Goal: Transaction & Acquisition: Purchase product/service

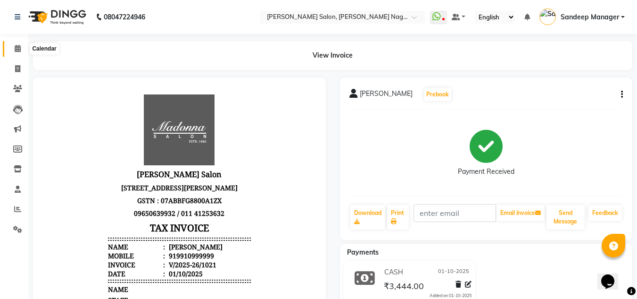
click at [17, 49] on icon at bounding box center [18, 48] width 6 height 7
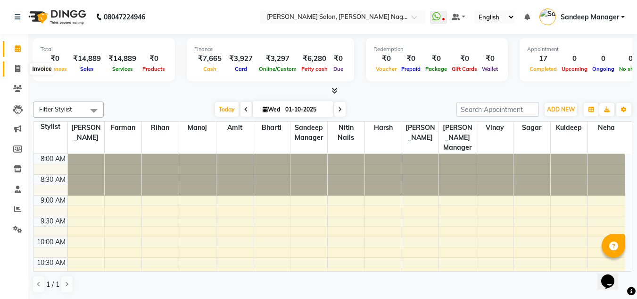
click at [18, 72] on icon at bounding box center [17, 68] width 5 height 7
select select "8641"
select select "service"
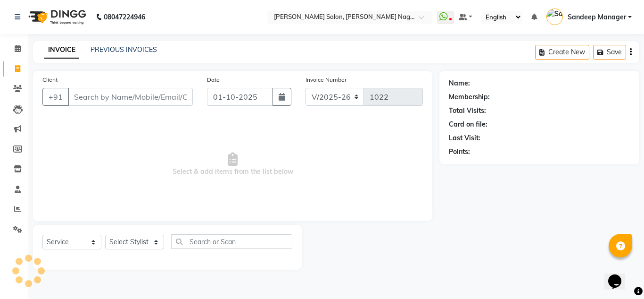
click at [107, 93] on input "Client" at bounding box center [130, 97] width 125 height 18
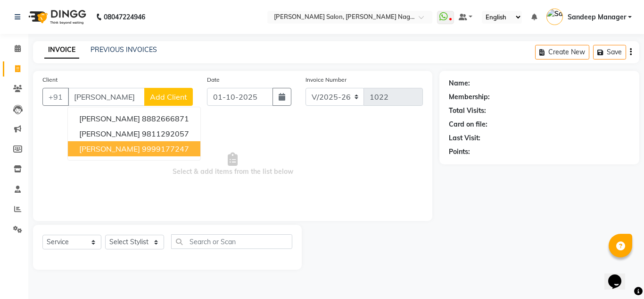
click at [147, 153] on ngb-highlight "9999177247" at bounding box center [165, 148] width 47 height 9
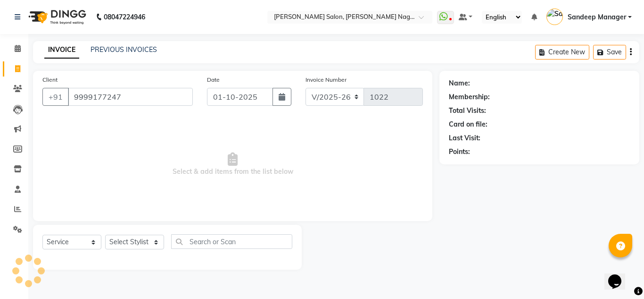
type input "9999177247"
select select "1: Object"
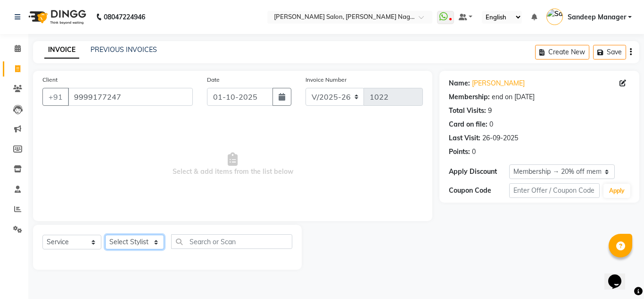
click at [142, 244] on select "Select Stylist [PERSON_NAME] Farman [PERSON_NAME] Manager [PERSON_NAME] Kuldeep…" at bounding box center [134, 241] width 59 height 15
select select "86633"
click at [105, 234] on select "Select Stylist [PERSON_NAME] Farman [PERSON_NAME] Manager [PERSON_NAME] Kuldeep…" at bounding box center [134, 241] width 59 height 15
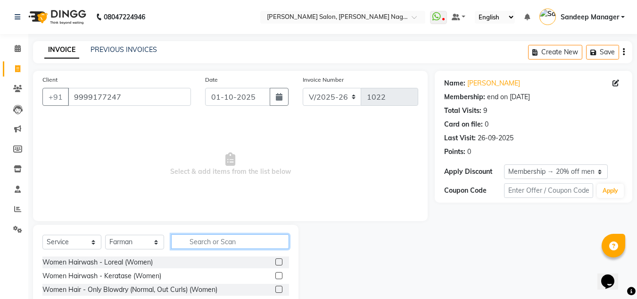
click at [218, 241] on input "text" at bounding box center [230, 241] width 118 height 15
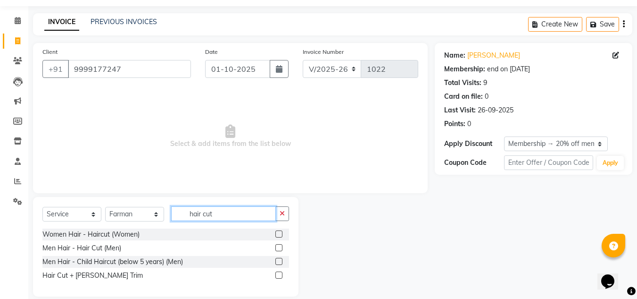
scroll to position [40, 0]
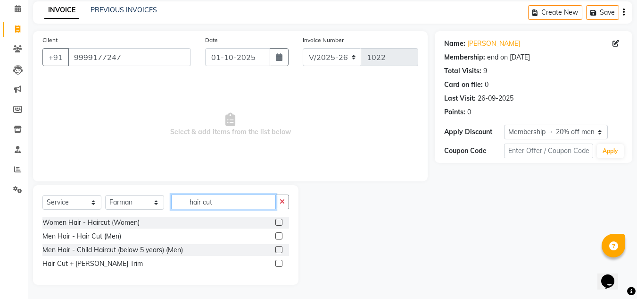
type input "hair cut"
click at [278, 264] on label at bounding box center [278, 262] width 7 height 7
click at [278, 264] on input "checkbox" at bounding box center [278, 263] width 6 height 6
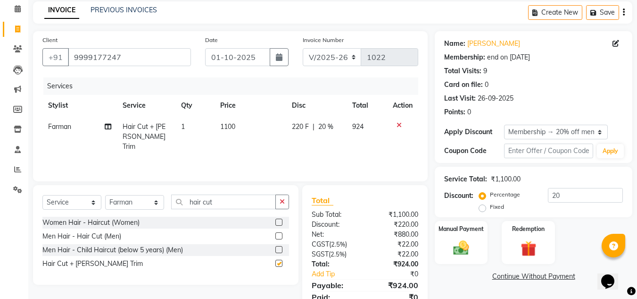
checkbox input "false"
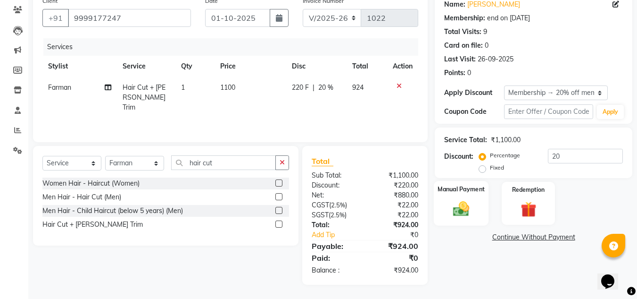
click at [461, 203] on img at bounding box center [461, 208] width 26 height 19
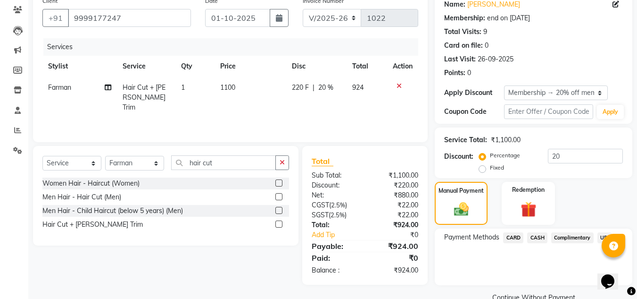
click at [516, 239] on span "CARD" at bounding box center [513, 237] width 20 height 11
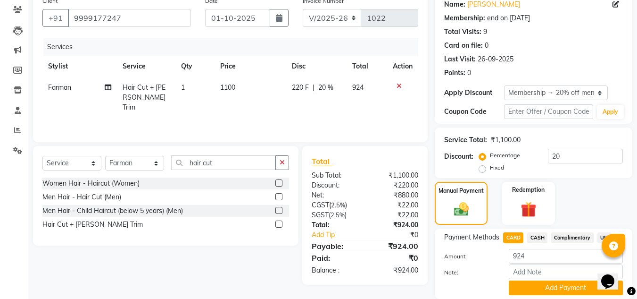
scroll to position [112, 0]
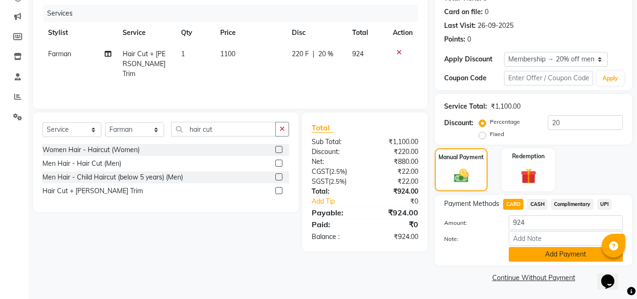
click at [541, 256] on button "Add Payment" at bounding box center [566, 254] width 114 height 15
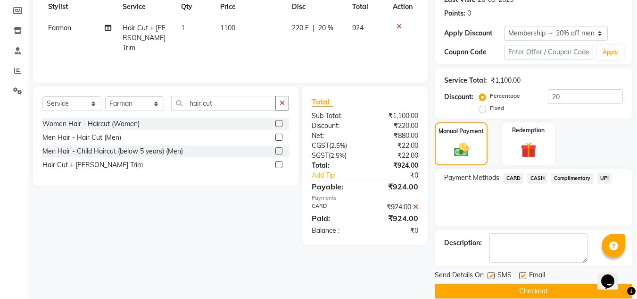
scroll to position [152, 0]
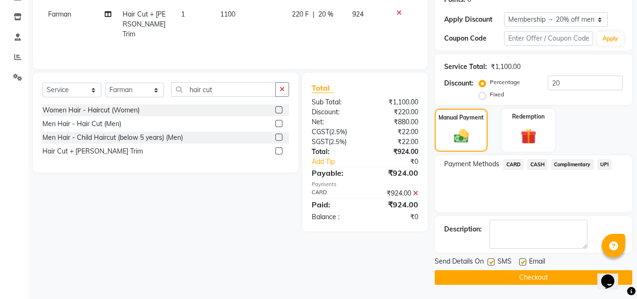
click at [506, 283] on button "Checkout" at bounding box center [534, 277] width 198 height 15
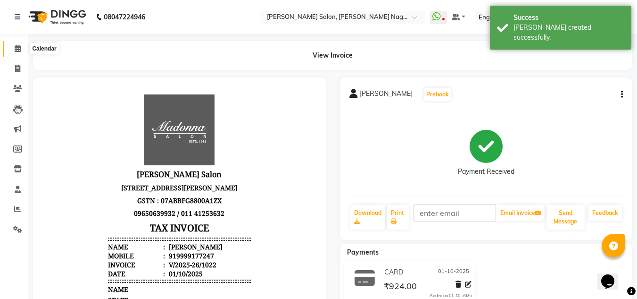
click at [19, 48] on icon at bounding box center [18, 48] width 6 height 7
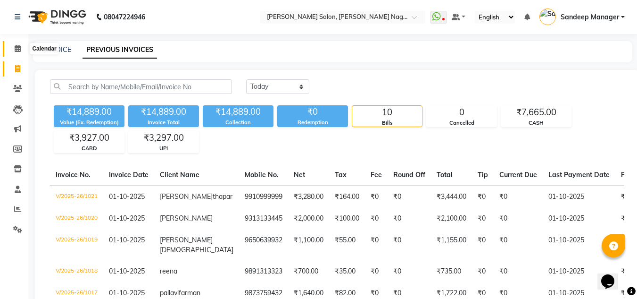
drag, startPoint x: 19, startPoint y: 46, endPoint x: 232, endPoint y: 0, distance: 218.1
click at [19, 46] on icon at bounding box center [18, 48] width 6 height 7
click at [57, 49] on link "INVOICE" at bounding box center [57, 49] width 27 height 8
select select "service"
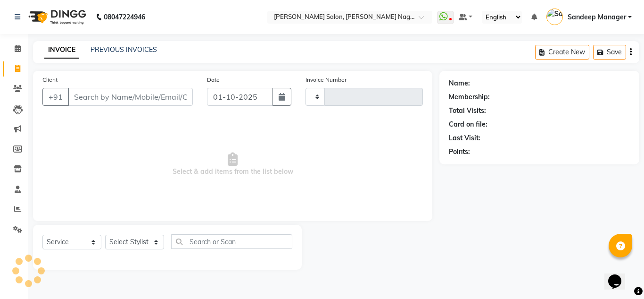
type input "1023"
select select "8641"
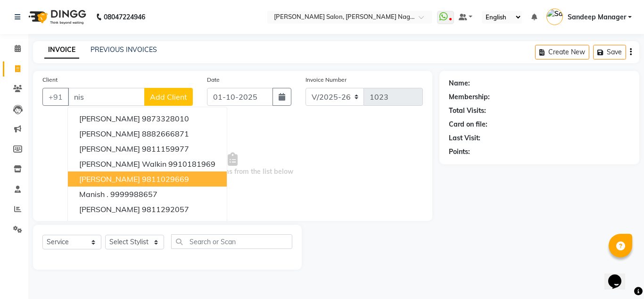
click at [136, 174] on button "NIshtha 9811029669" at bounding box center [147, 178] width 159 height 15
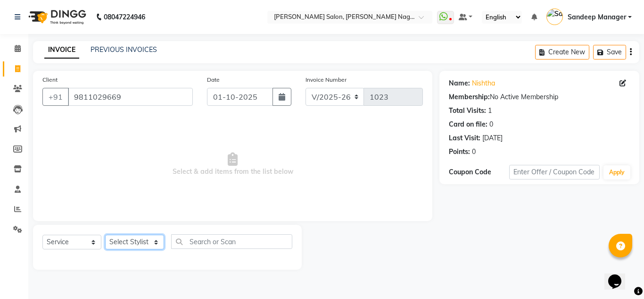
click at [154, 243] on select "Select Stylist Amit Bharti Farman Harsh Ishita Manager Jaikesh Kuldeep Manoj Ne…" at bounding box center [134, 241] width 59 height 15
click at [211, 199] on span "Select & add items from the list below" at bounding box center [232, 164] width 381 height 94
drag, startPoint x: 130, startPoint y: 95, endPoint x: 66, endPoint y: 86, distance: 65.2
click at [66, 86] on div "Client +91 9811029669" at bounding box center [117, 94] width 165 height 39
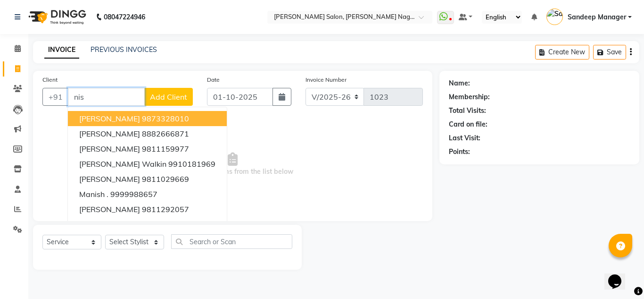
click at [115, 94] on input "nis" at bounding box center [106, 97] width 77 height 18
type input "n"
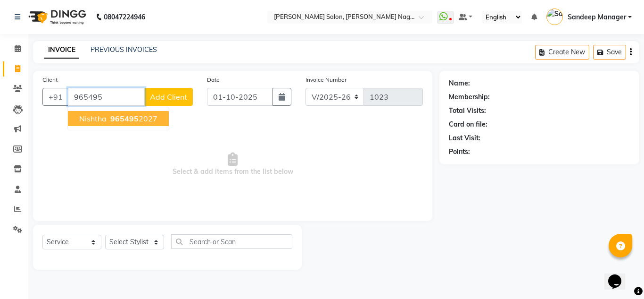
click at [115, 116] on span "965495" at bounding box center [124, 118] width 28 height 9
type input "9654952027"
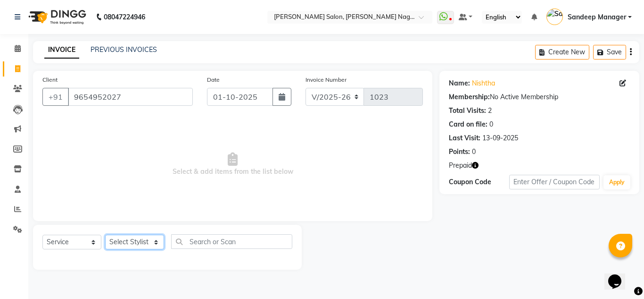
click at [143, 241] on select "Select Stylist [PERSON_NAME] Farman [PERSON_NAME] Manager [PERSON_NAME] Kuldeep…" at bounding box center [134, 241] width 59 height 15
click at [105, 234] on select "Select Stylist [PERSON_NAME] Farman [PERSON_NAME] Manager [PERSON_NAME] Kuldeep…" at bounding box center [134, 241] width 59 height 15
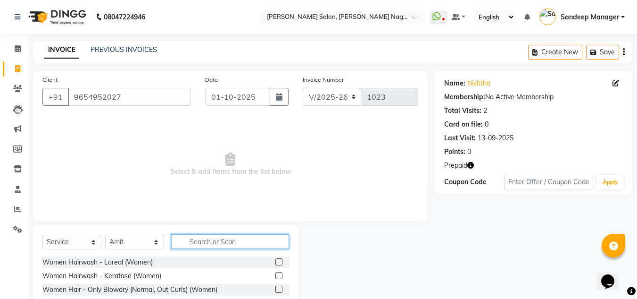
click at [208, 236] on input "text" at bounding box center [230, 241] width 118 height 15
click at [154, 243] on select "Select Stylist [PERSON_NAME] Farman [PERSON_NAME] Manager [PERSON_NAME] Kuldeep…" at bounding box center [134, 241] width 59 height 15
select select "86638"
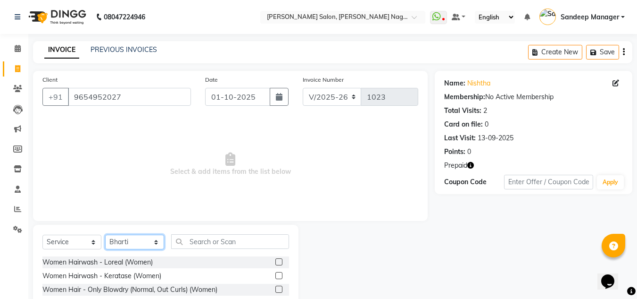
click at [105, 234] on select "Select Stylist [PERSON_NAME] Farman [PERSON_NAME] Manager [PERSON_NAME] Kuldeep…" at bounding box center [134, 241] width 59 height 15
click at [219, 237] on input "text" at bounding box center [230, 241] width 118 height 15
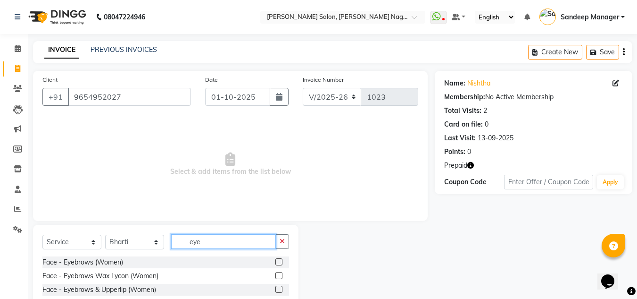
type input "eye"
click at [279, 259] on label at bounding box center [278, 261] width 7 height 7
click at [279, 259] on input "checkbox" at bounding box center [278, 262] width 6 height 6
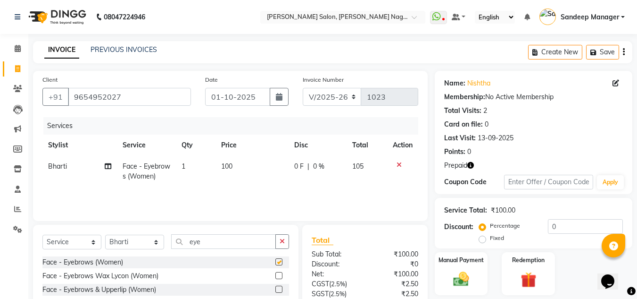
checkbox input "false"
click at [222, 241] on input "eye" at bounding box center [223, 241] width 105 height 15
type input "e"
type input "upper"
click at [280, 277] on label at bounding box center [278, 275] width 7 height 7
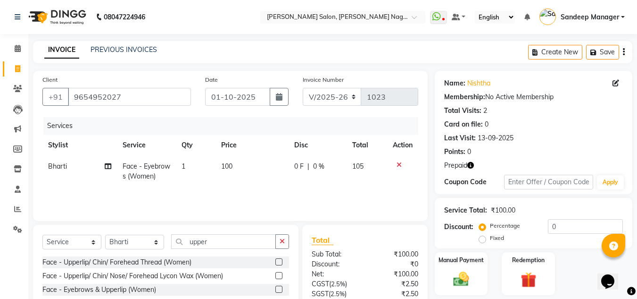
click at [280, 277] on input "checkbox" at bounding box center [278, 276] width 6 height 6
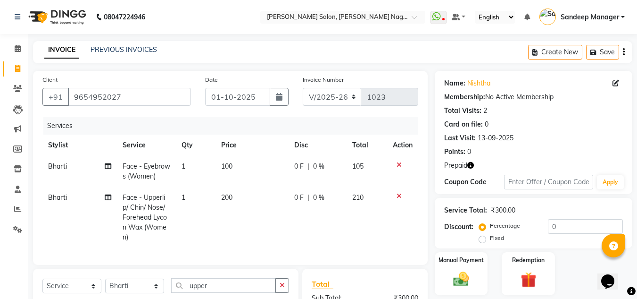
checkbox input "false"
click at [189, 196] on td "1" at bounding box center [196, 217] width 40 height 61
select select "86638"
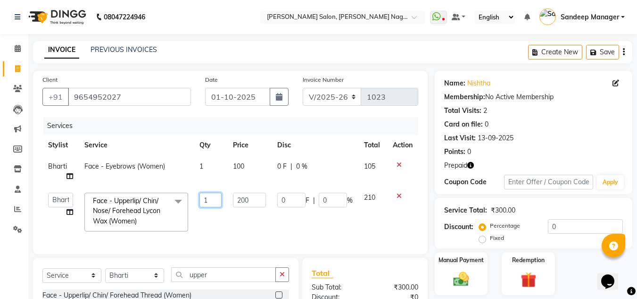
click at [215, 200] on input "1" at bounding box center [211, 199] width 23 height 15
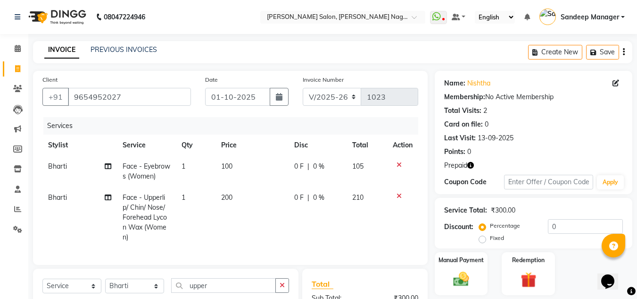
click at [232, 197] on span "200" at bounding box center [226, 197] width 11 height 8
select select "86638"
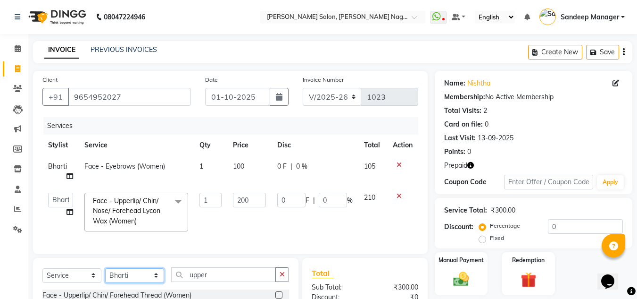
click at [155, 268] on select "Select Stylist [PERSON_NAME] Farman [PERSON_NAME] Manager [PERSON_NAME] Kuldeep…" at bounding box center [134, 275] width 59 height 15
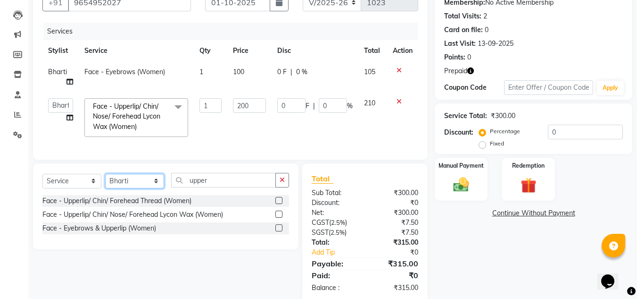
select select "86637"
click at [105, 180] on select "Select Stylist [PERSON_NAME] Farman [PERSON_NAME] Manager [PERSON_NAME] Kuldeep…" at bounding box center [134, 181] width 59 height 15
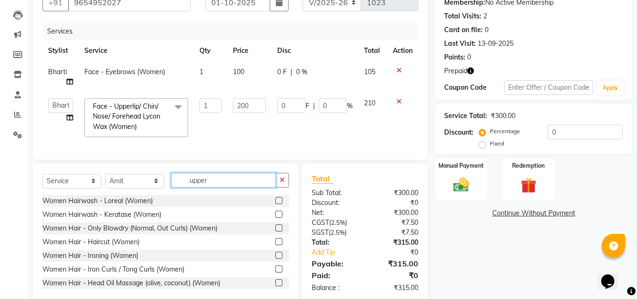
click at [232, 187] on input "upper" at bounding box center [223, 180] width 105 height 15
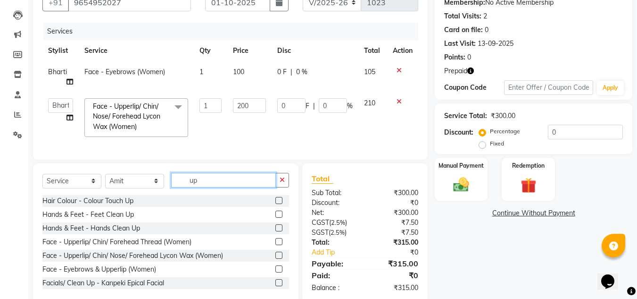
type input "u"
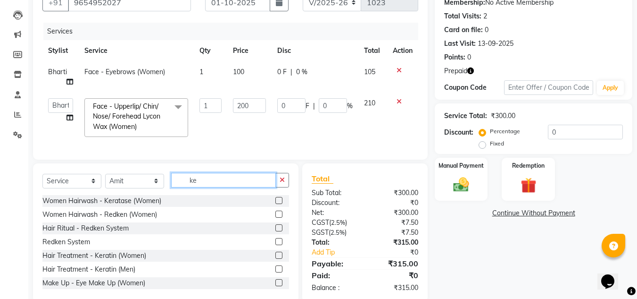
type input "ke"
click at [275, 258] on label at bounding box center [278, 254] width 7 height 7
click at [275, 258] on input "checkbox" at bounding box center [278, 255] width 6 height 6
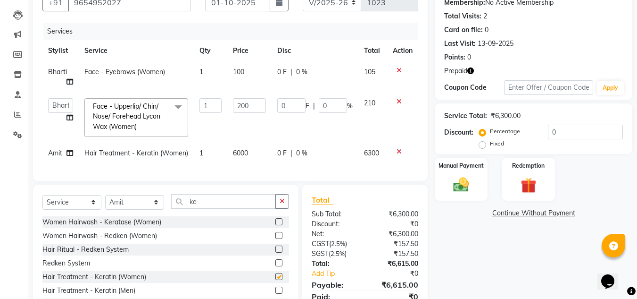
checkbox input "false"
click at [235, 153] on span "6000" at bounding box center [240, 153] width 15 height 8
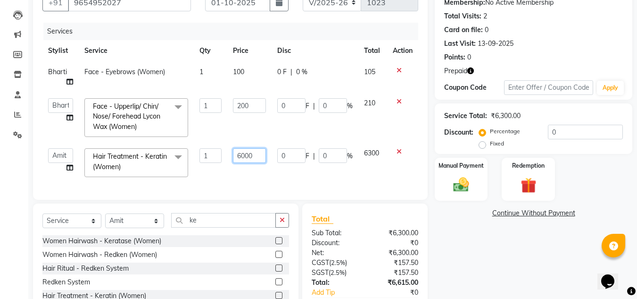
click at [243, 156] on input "6000" at bounding box center [249, 155] width 33 height 15
type input "8000"
click at [246, 178] on div "Services Stylist Service Qty Price Disc Total Action Bharti Face - Eyebrows (Wo…" at bounding box center [230, 106] width 376 height 167
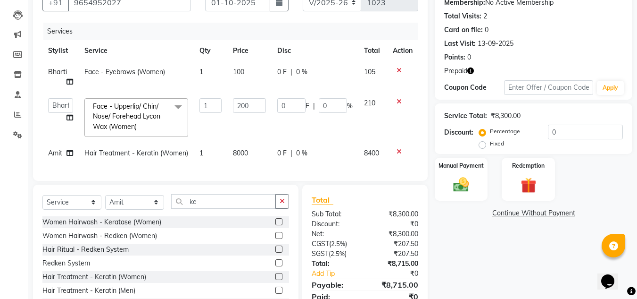
scroll to position [47, 0]
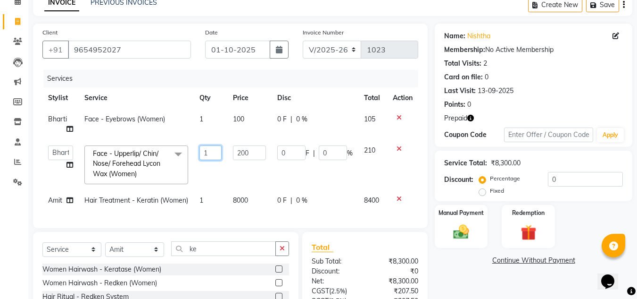
click at [209, 150] on input "1" at bounding box center [211, 152] width 23 height 15
type input "2"
click at [272, 218] on div "Services Stylist Service Qty Price Disc Total Action Bharti Face - Eyebrows (Wo…" at bounding box center [230, 144] width 376 height 149
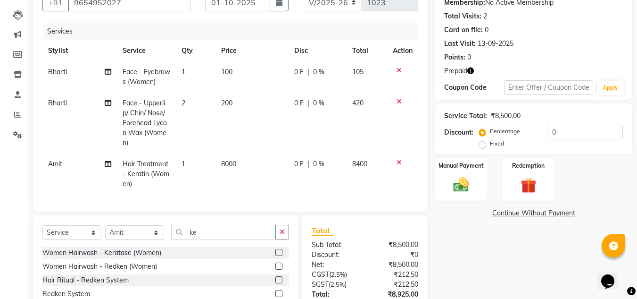
scroll to position [171, 0]
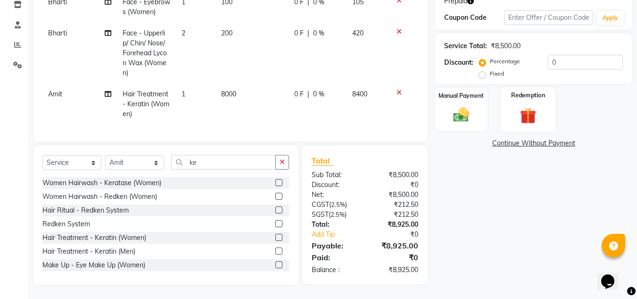
click at [517, 97] on div "Redemption" at bounding box center [528, 109] width 55 height 45
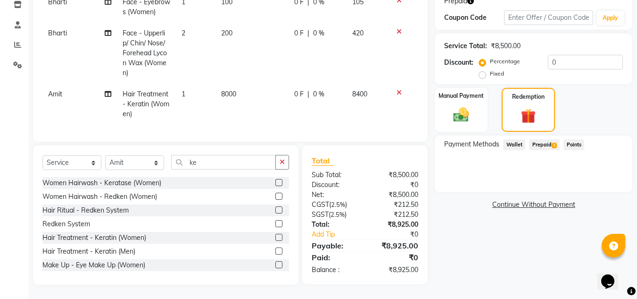
click at [541, 139] on span "Prepaid 1" at bounding box center [544, 144] width 31 height 11
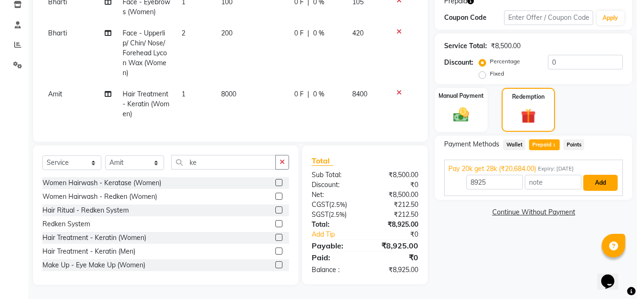
click at [593, 177] on button "Add" at bounding box center [600, 183] width 34 height 16
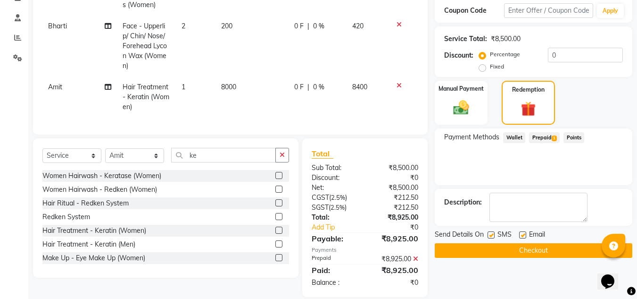
click at [522, 250] on button "Checkout" at bounding box center [534, 250] width 198 height 15
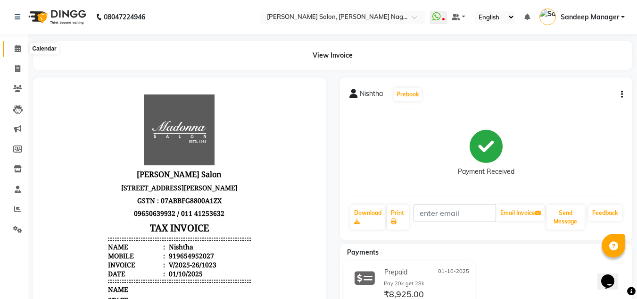
click at [21, 50] on span at bounding box center [17, 48] width 17 height 11
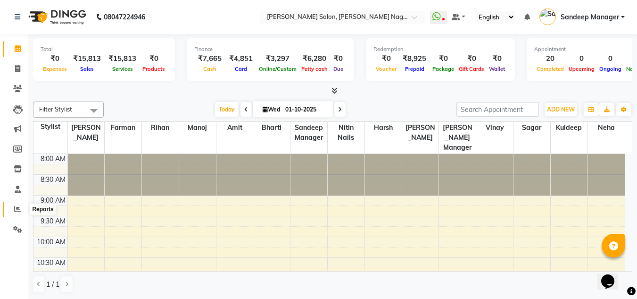
click at [19, 213] on span at bounding box center [17, 209] width 17 height 11
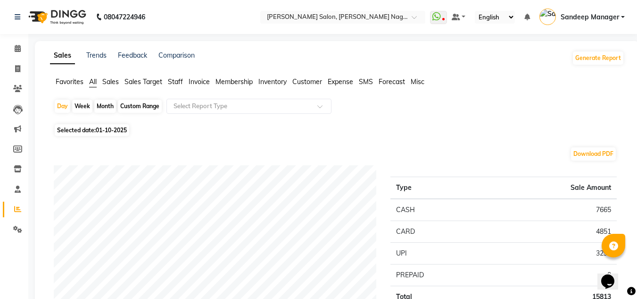
click at [175, 82] on span "Staff" at bounding box center [175, 81] width 15 height 8
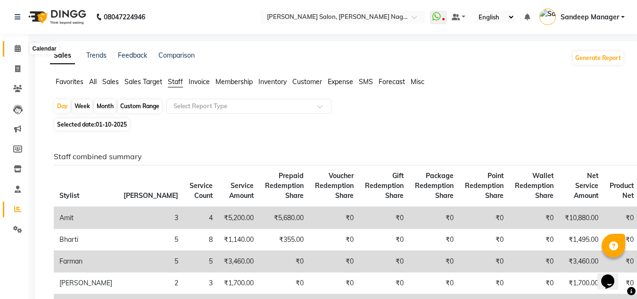
click at [17, 50] on icon at bounding box center [18, 48] width 6 height 7
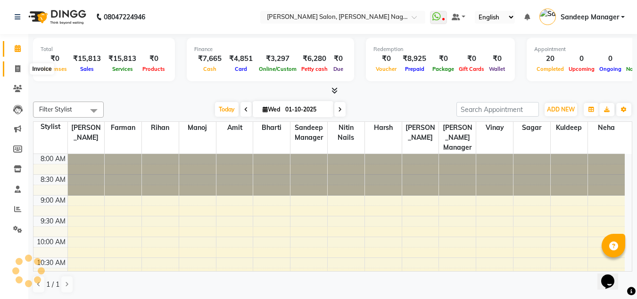
click at [17, 67] on icon at bounding box center [17, 68] width 5 height 7
select select "service"
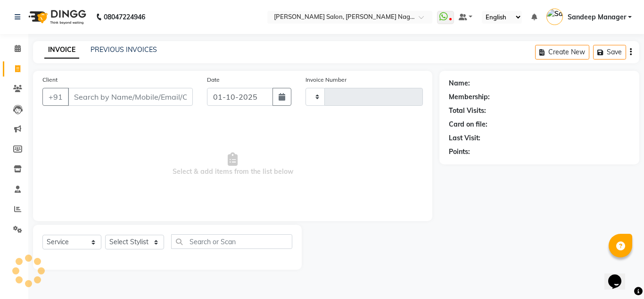
type input "1024"
select select "8641"
click at [133, 242] on select "Select Stylist [PERSON_NAME] Farman [PERSON_NAME] Manager [PERSON_NAME] Kuldeep…" at bounding box center [134, 241] width 59 height 15
select select "86636"
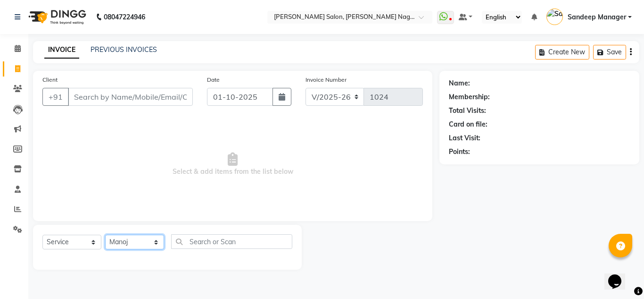
click at [105, 234] on select "Select Stylist [PERSON_NAME] Farman [PERSON_NAME] Manager [PERSON_NAME] Kuldeep…" at bounding box center [134, 241] width 59 height 15
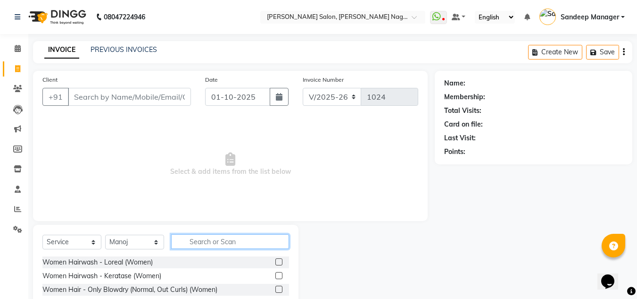
click at [223, 240] on input "text" at bounding box center [230, 241] width 118 height 15
type input "head"
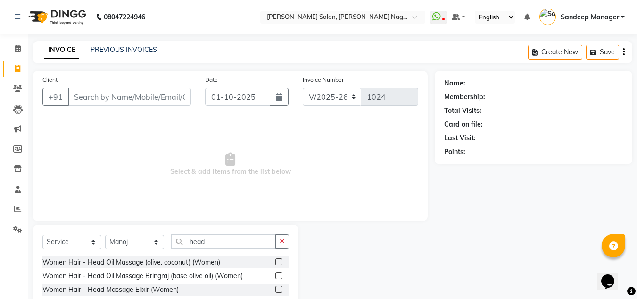
click at [275, 263] on label at bounding box center [278, 261] width 7 height 7
click at [275, 263] on input "checkbox" at bounding box center [278, 262] width 6 height 6
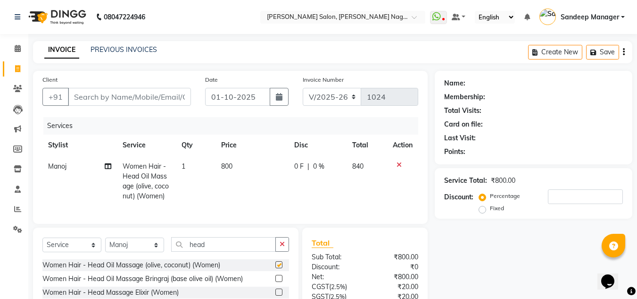
checkbox input "false"
click at [224, 165] on span "800" at bounding box center [226, 166] width 11 height 8
select select "86636"
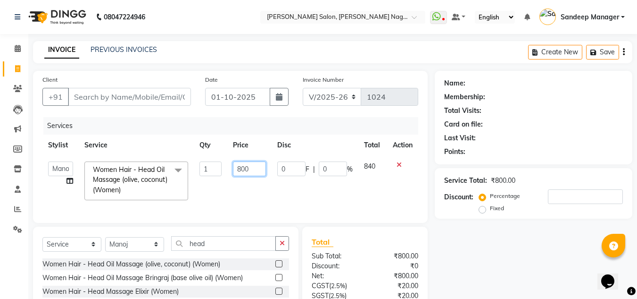
click at [242, 168] on input "800" at bounding box center [249, 168] width 33 height 15
type input "500"
click at [157, 251] on select "Select Stylist [PERSON_NAME] Farman [PERSON_NAME] Manager [PERSON_NAME] Kuldeep…" at bounding box center [134, 244] width 59 height 15
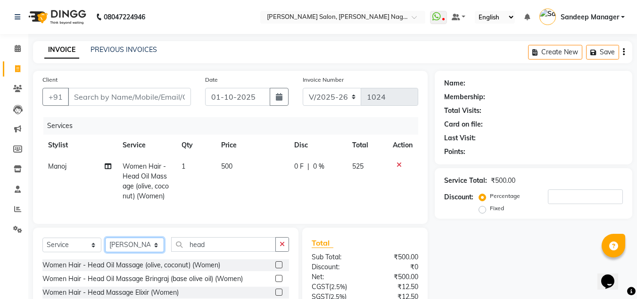
click at [105, 244] on select "Select Stylist [PERSON_NAME] Farman [PERSON_NAME] Manager [PERSON_NAME] Kuldeep…" at bounding box center [134, 244] width 59 height 15
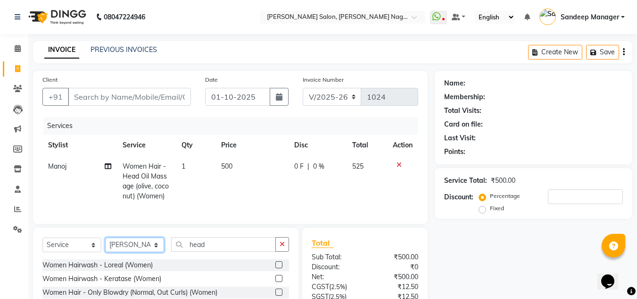
click at [158, 252] on select "Select Stylist [PERSON_NAME] Farman [PERSON_NAME] Manager [PERSON_NAME] Kuldeep…" at bounding box center [134, 244] width 59 height 15
select select "86636"
click at [105, 244] on select "Select Stylist [PERSON_NAME] Farman [PERSON_NAME] Manager [PERSON_NAME] Kuldeep…" at bounding box center [134, 244] width 59 height 15
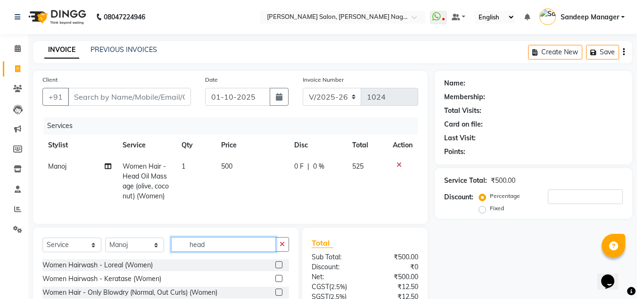
click at [228, 251] on input "head" at bounding box center [223, 244] width 105 height 15
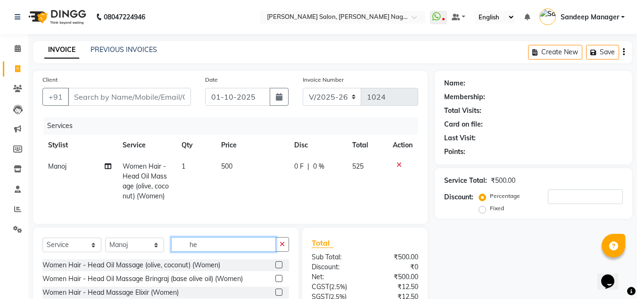
type input "h"
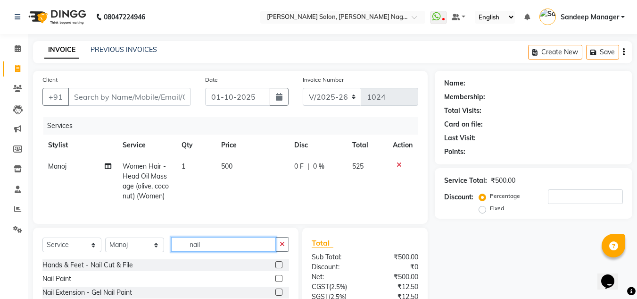
type input "nail"
click at [275, 268] on label at bounding box center [278, 264] width 7 height 7
click at [275, 268] on input "checkbox" at bounding box center [278, 265] width 6 height 6
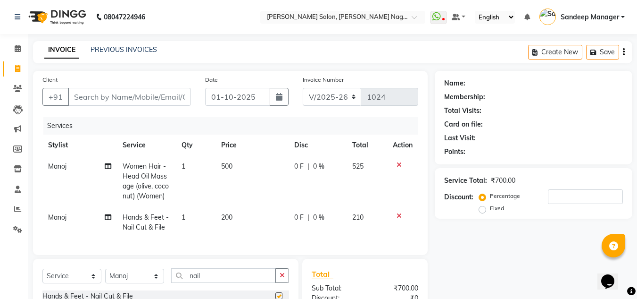
checkbox input "false"
click at [185, 220] on span "1" at bounding box center [184, 217] width 4 height 8
select select "86636"
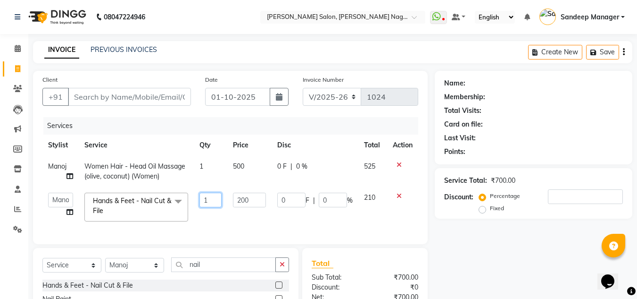
click at [216, 199] on input "1" at bounding box center [211, 199] width 23 height 15
type input "2"
click at [212, 225] on td "2" at bounding box center [211, 207] width 34 height 40
select select "86636"
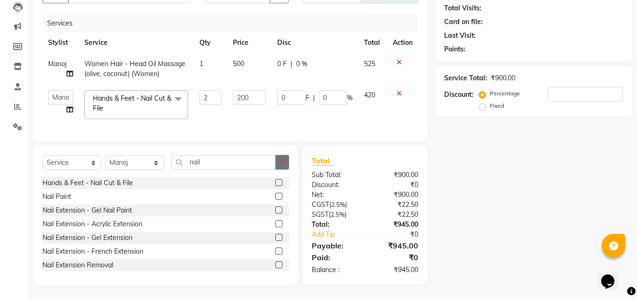
click at [282, 158] on button "button" at bounding box center [282, 162] width 14 height 15
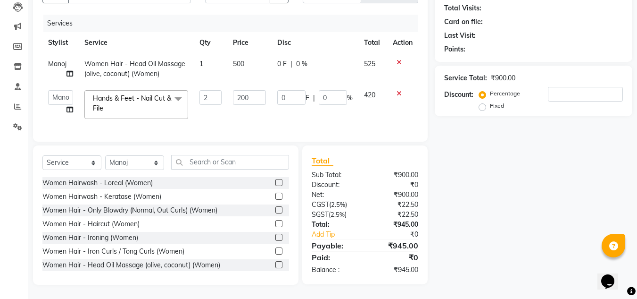
click at [275, 182] on label at bounding box center [278, 182] width 7 height 7
click at [275, 182] on input "checkbox" at bounding box center [278, 183] width 6 height 6
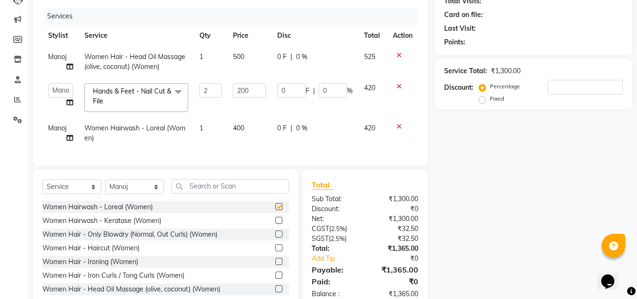
checkbox input "false"
drag, startPoint x: 160, startPoint y: 193, endPoint x: 156, endPoint y: 194, distance: 4.8
click at [160, 193] on select "Select Stylist [PERSON_NAME] Farman [PERSON_NAME] Manager [PERSON_NAME] Kuldeep…" at bounding box center [134, 186] width 59 height 15
select select "89009"
click at [105, 186] on select "Select Stylist [PERSON_NAME] Farman [PERSON_NAME] Manager [PERSON_NAME] Kuldeep…" at bounding box center [134, 186] width 59 height 15
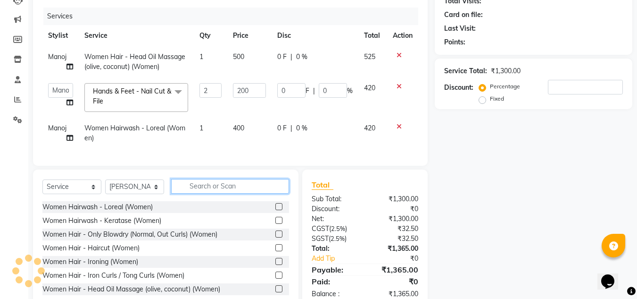
click at [211, 193] on input "text" at bounding box center [230, 186] width 118 height 15
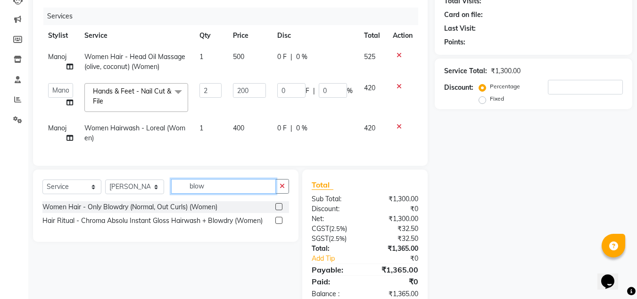
type input "blow"
click at [278, 210] on label at bounding box center [278, 206] width 7 height 7
click at [278, 210] on input "checkbox" at bounding box center [278, 207] width 6 height 6
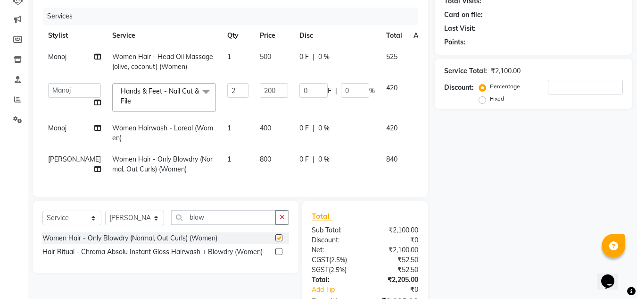
checkbox input "false"
click at [260, 160] on span "800" at bounding box center [265, 159] width 11 height 8
select select "89009"
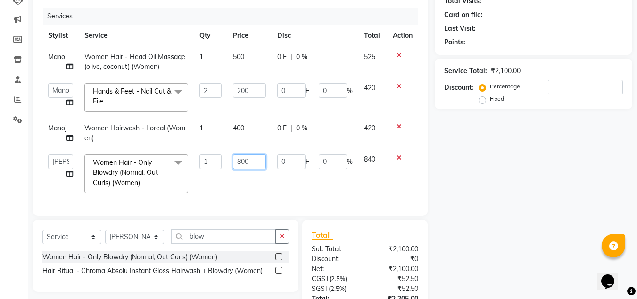
click at [241, 162] on input "800" at bounding box center [249, 161] width 33 height 15
type input "700"
click at [245, 184] on div "Services Stylist Service Qty Price Disc Total Action Manoj Women Hair - Head Oi…" at bounding box center [230, 107] width 376 height 199
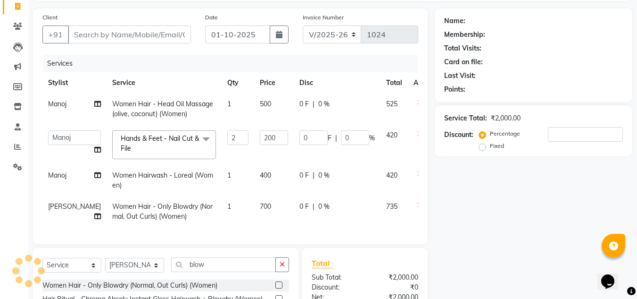
scroll to position [0, 0]
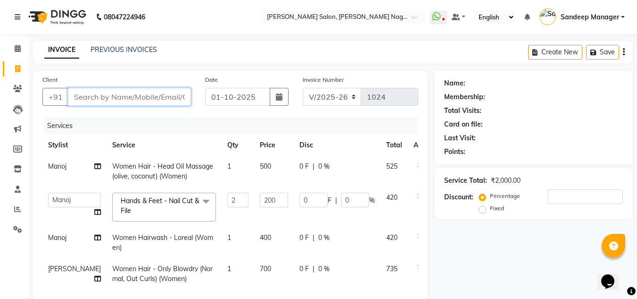
click at [147, 101] on input "Client" at bounding box center [129, 97] width 123 height 18
type input "m"
type input "0"
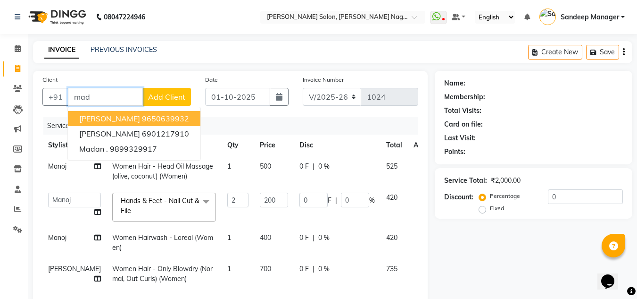
click at [135, 119] on span "Madonna Shivalik" at bounding box center [109, 118] width 61 height 9
type input "9650639932"
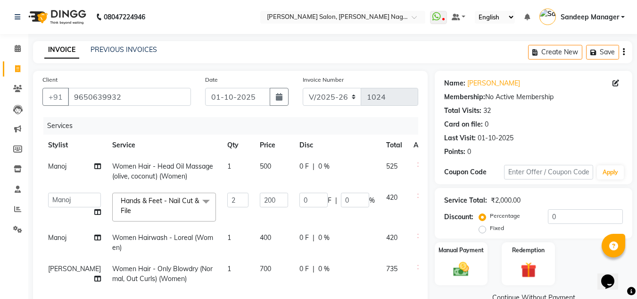
scroll to position [171, 0]
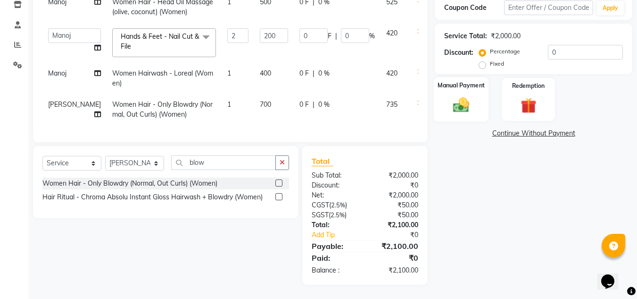
click at [455, 95] on img at bounding box center [461, 104] width 26 height 19
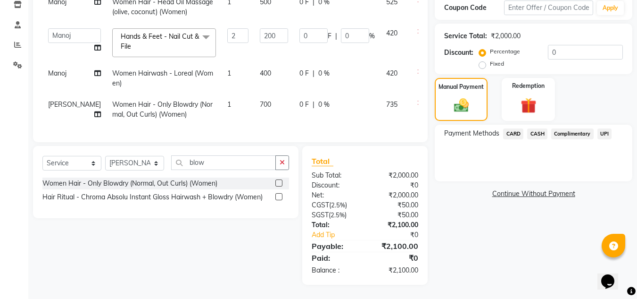
click at [603, 128] on span "UPI" at bounding box center [605, 133] width 15 height 11
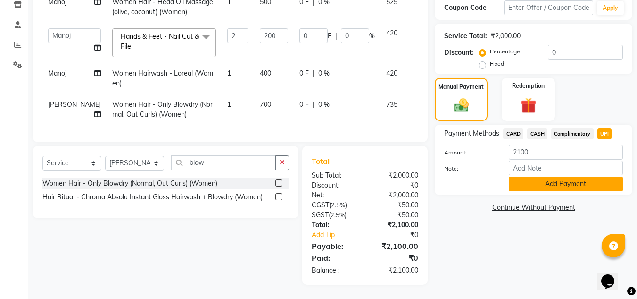
click at [545, 181] on button "Add Payment" at bounding box center [566, 183] width 114 height 15
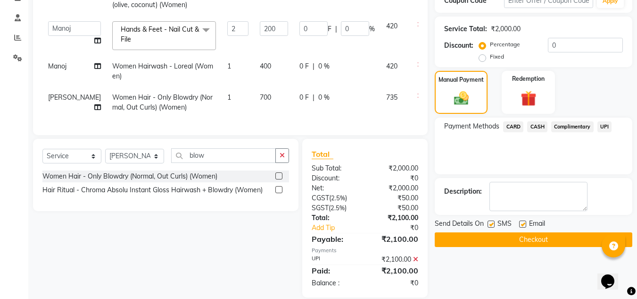
scroll to position [191, 0]
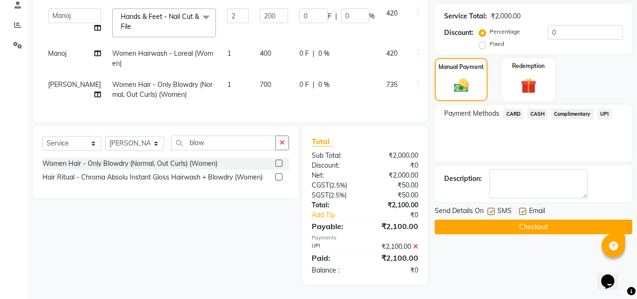
click at [537, 219] on button "Checkout" at bounding box center [534, 226] width 198 height 15
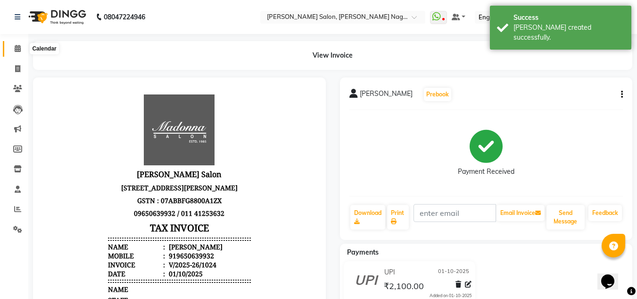
click at [19, 47] on icon at bounding box center [18, 48] width 6 height 7
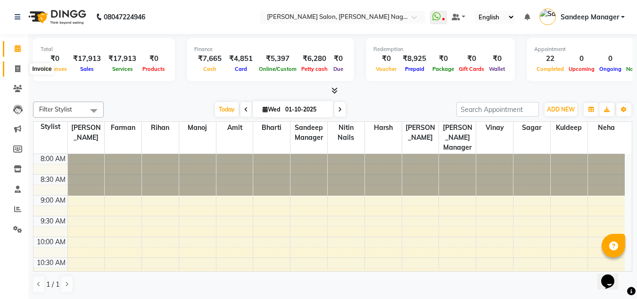
click at [14, 68] on span at bounding box center [17, 69] width 17 height 11
select select "service"
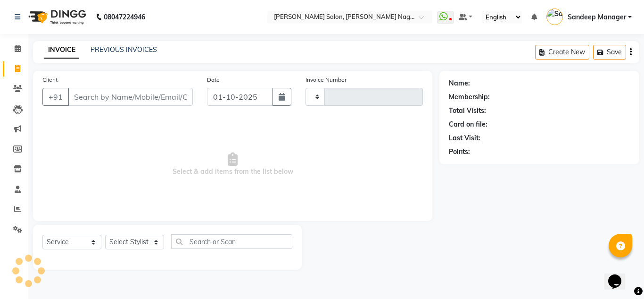
type input "1025"
select select "8641"
click at [112, 50] on link "PREVIOUS INVOICES" at bounding box center [124, 49] width 67 height 8
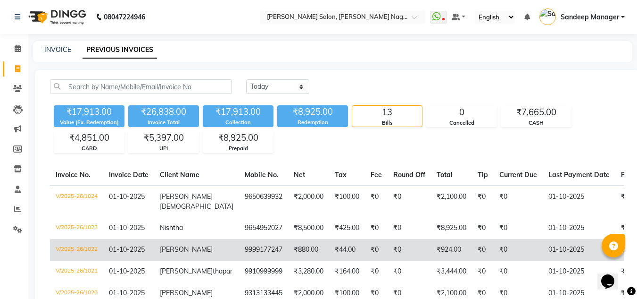
scroll to position [47, 0]
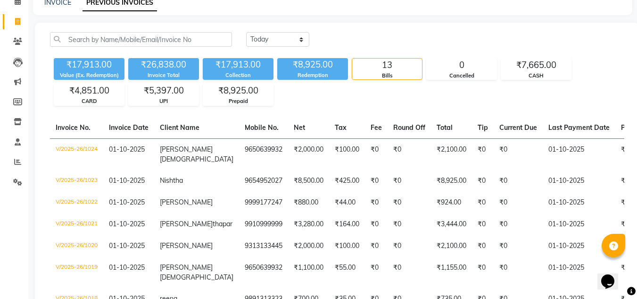
click at [71, 7] on div "INVOICE PREVIOUS INVOICES" at bounding box center [327, 3] width 588 height 10
click at [65, 6] on link "INVOICE" at bounding box center [57, 2] width 27 height 8
select select "8641"
select select "service"
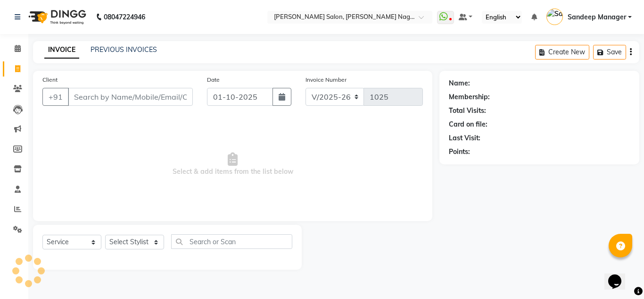
click at [110, 97] on input "Client" at bounding box center [130, 97] width 125 height 18
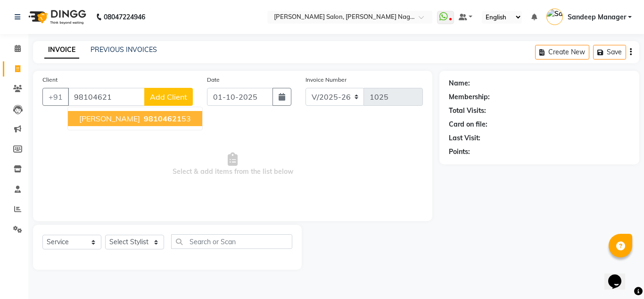
click at [119, 112] on button "Anita Puri 98104621 53" at bounding box center [135, 118] width 134 height 15
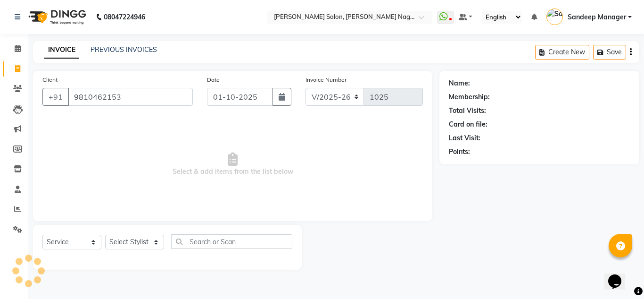
type input "9810462153"
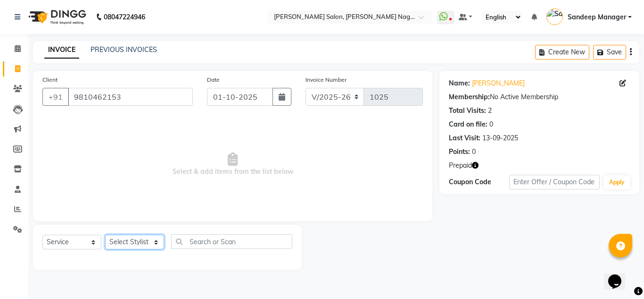
click at [132, 240] on select "Select Stylist [PERSON_NAME] Farman [PERSON_NAME] Manager [PERSON_NAME] Kuldeep…" at bounding box center [134, 241] width 59 height 15
select select "86632"
click at [105, 234] on select "Select Stylist [PERSON_NAME] Farman [PERSON_NAME] Manager [PERSON_NAME] Kuldeep…" at bounding box center [134, 241] width 59 height 15
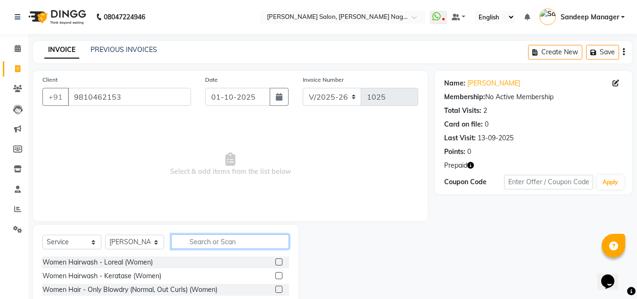
click at [191, 241] on input "text" at bounding box center [230, 241] width 118 height 15
type input "hair cut"
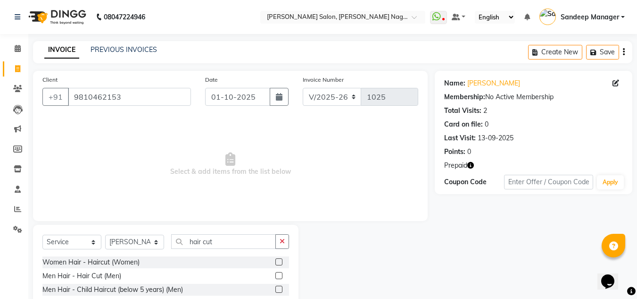
click at [278, 261] on label at bounding box center [278, 261] width 7 height 7
click at [278, 261] on input "checkbox" at bounding box center [278, 262] width 6 height 6
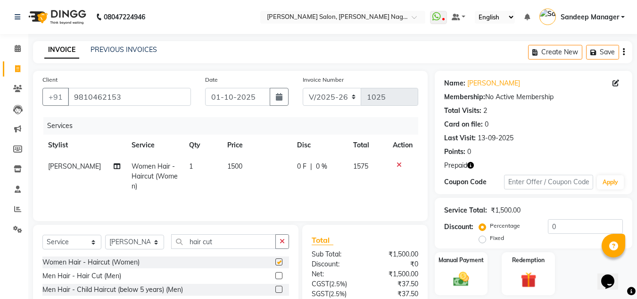
checkbox input "false"
click at [158, 239] on select "Select Stylist [PERSON_NAME] Farman [PERSON_NAME] Manager [PERSON_NAME] Kuldeep…" at bounding box center [134, 241] width 59 height 15
select select "86638"
click at [105, 234] on select "Select Stylist [PERSON_NAME] Farman [PERSON_NAME] Manager [PERSON_NAME] Kuldeep…" at bounding box center [134, 241] width 59 height 15
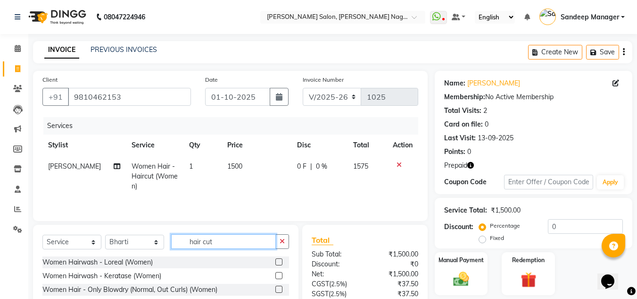
click at [216, 238] on input "hair cut" at bounding box center [223, 241] width 105 height 15
type input "h"
type input "eye"
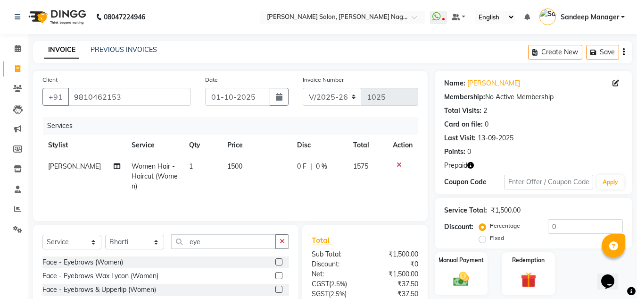
click at [278, 260] on label at bounding box center [278, 261] width 7 height 7
click at [278, 260] on input "checkbox" at bounding box center [278, 262] width 6 height 6
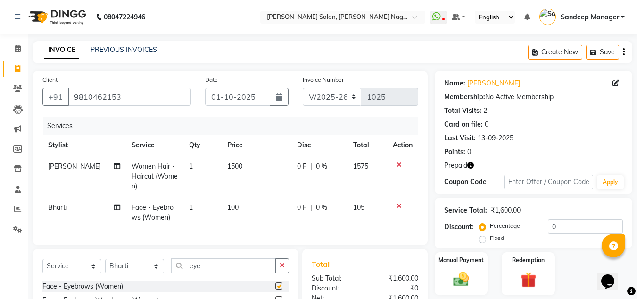
checkbox input "false"
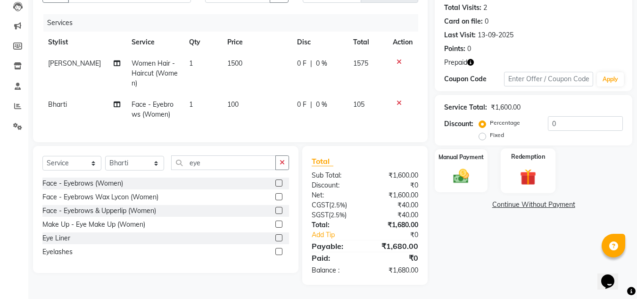
click at [523, 167] on img at bounding box center [528, 177] width 26 height 20
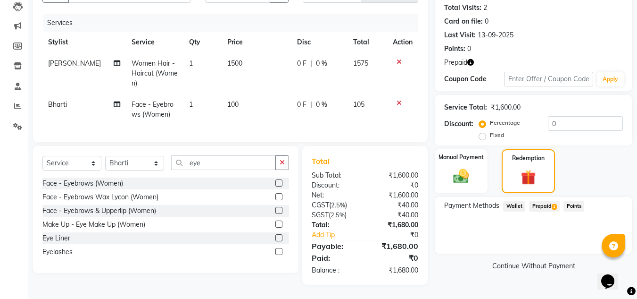
click at [545, 200] on span "Prepaid 1" at bounding box center [544, 205] width 31 height 11
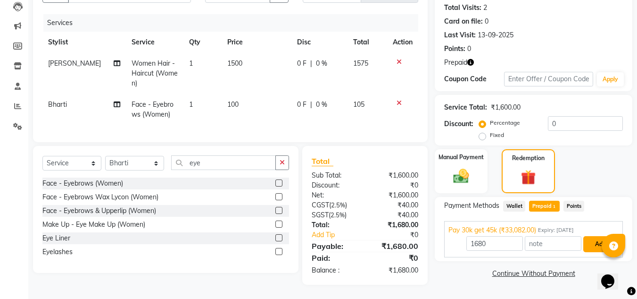
click at [595, 237] on button "Add" at bounding box center [600, 244] width 34 height 16
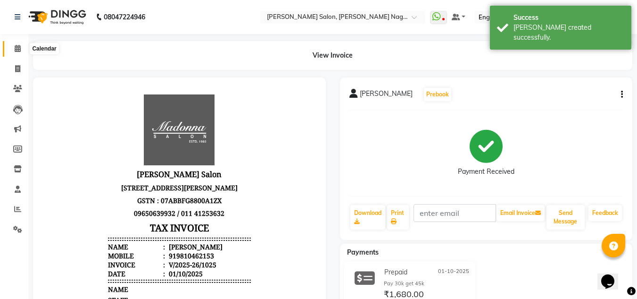
click at [17, 49] on icon at bounding box center [18, 48] width 6 height 7
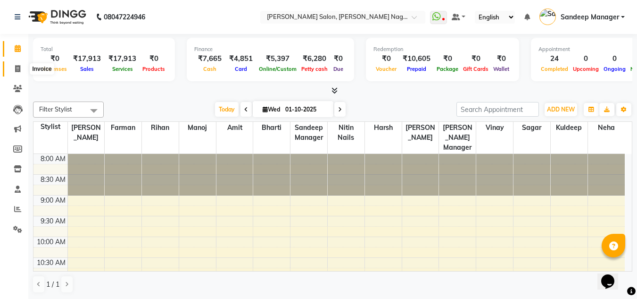
drag, startPoint x: 12, startPoint y: 67, endPoint x: 23, endPoint y: 67, distance: 10.9
click at [12, 67] on span at bounding box center [17, 69] width 17 height 11
select select "service"
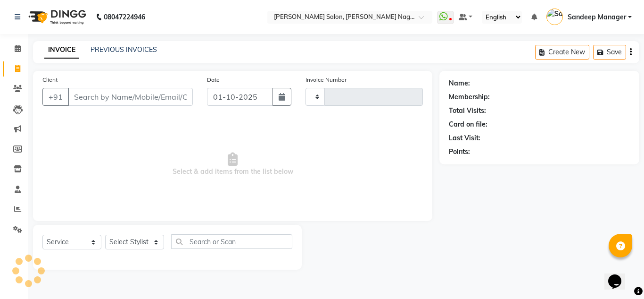
type input "1026"
select select "8641"
click at [154, 103] on input "Client" at bounding box center [130, 97] width 125 height 18
type input "0"
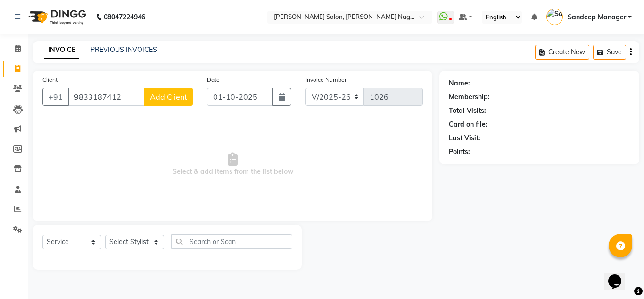
type input "9833187412"
click at [160, 97] on span "Add Client" at bounding box center [168, 96] width 37 height 9
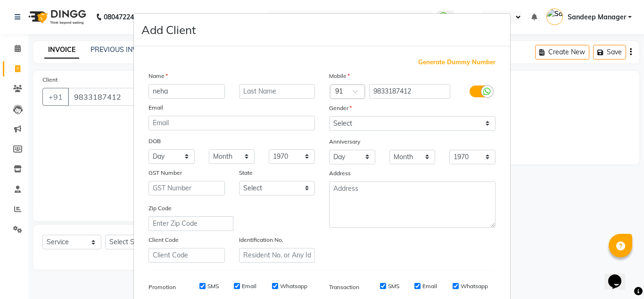
type input "neha"
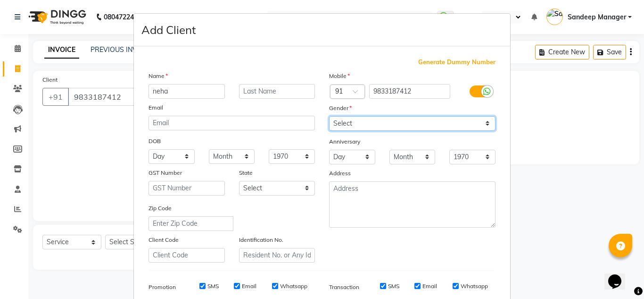
click at [344, 122] on select "Select Male Female Other Prefer Not To Say" at bounding box center [412, 123] width 167 height 15
select select "female"
click at [329, 116] on select "Select Male Female Other Prefer Not To Say" at bounding box center [412, 123] width 167 height 15
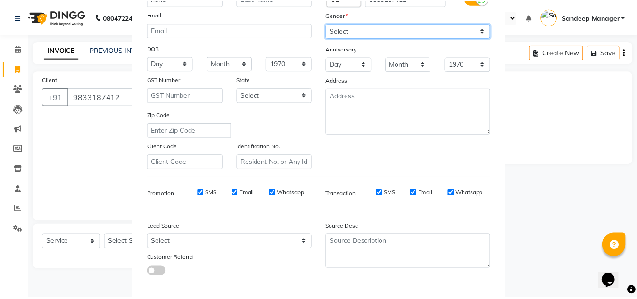
scroll to position [137, 0]
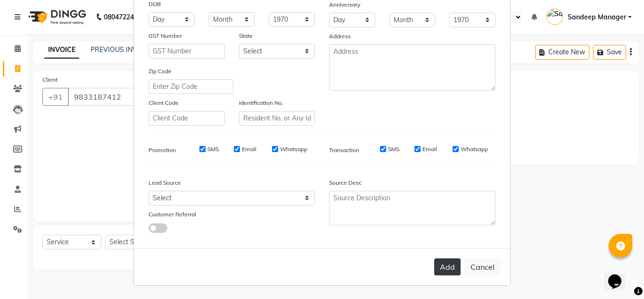
click at [441, 267] on button "Add" at bounding box center [447, 266] width 26 height 17
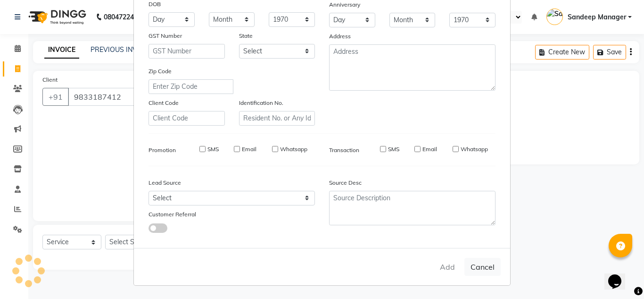
select select
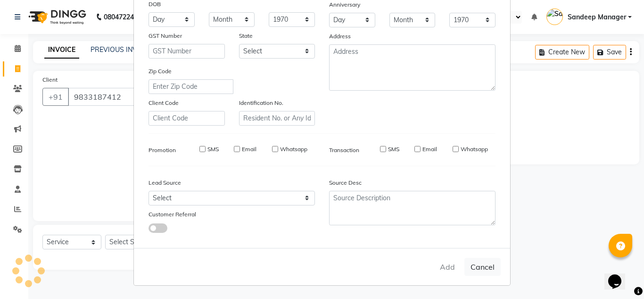
select select
checkbox input "false"
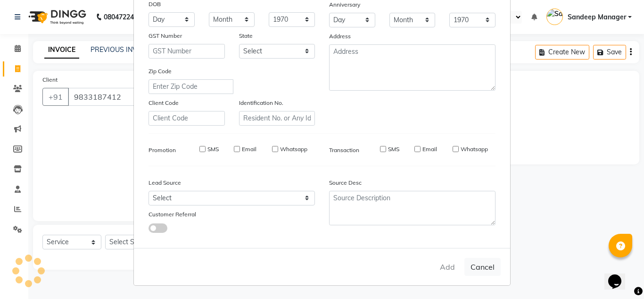
checkbox input "false"
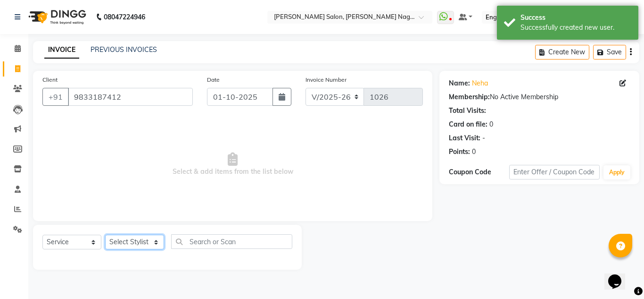
click at [131, 244] on select "Select Stylist [PERSON_NAME] Farman [PERSON_NAME] Manager [PERSON_NAME] Kuldeep…" at bounding box center [134, 241] width 59 height 15
select select "89009"
click at [105, 234] on select "Select Stylist [PERSON_NAME] Farman [PERSON_NAME] Manager [PERSON_NAME] Kuldeep…" at bounding box center [134, 241] width 59 height 15
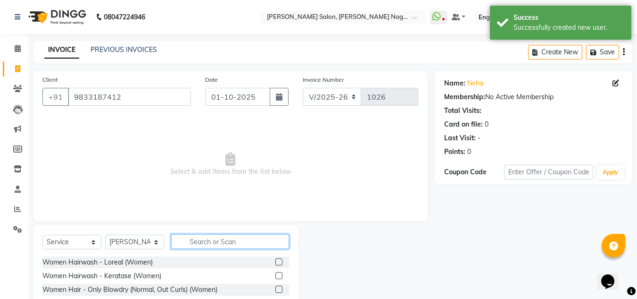
click at [209, 241] on input "text" at bounding box center [230, 241] width 118 height 15
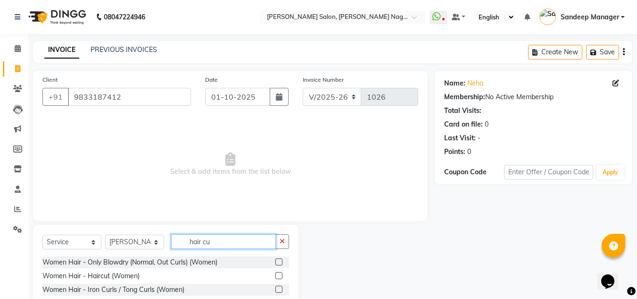
type input "hair cu"
click at [277, 272] on label at bounding box center [278, 275] width 7 height 7
click at [277, 273] on input "checkbox" at bounding box center [278, 276] width 6 height 6
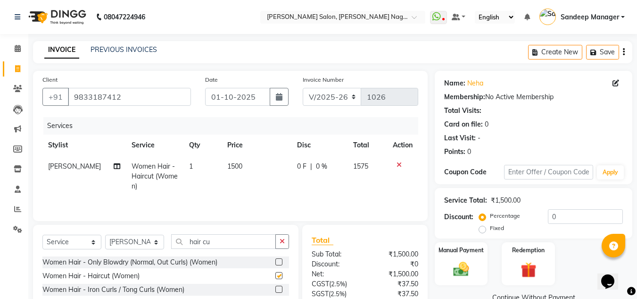
checkbox input "false"
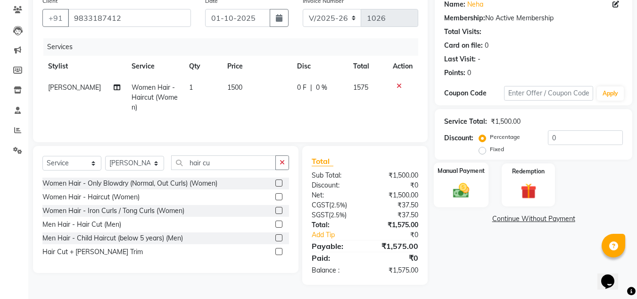
click at [446, 183] on div "Manual Payment" at bounding box center [461, 184] width 55 height 45
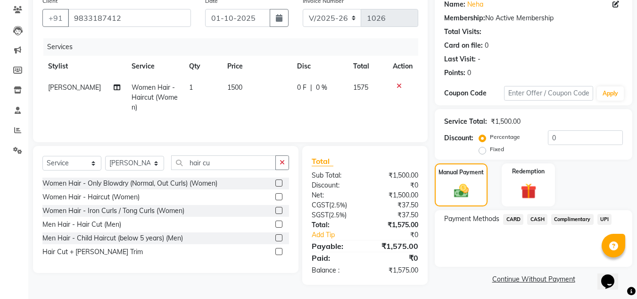
click at [479, 222] on span "Payment Methods" at bounding box center [471, 219] width 55 height 10
click at [517, 218] on span "CARD" at bounding box center [513, 219] width 20 height 11
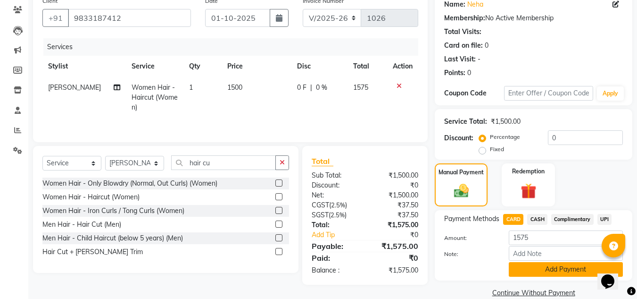
click at [533, 273] on button "Add Payment" at bounding box center [566, 269] width 114 height 15
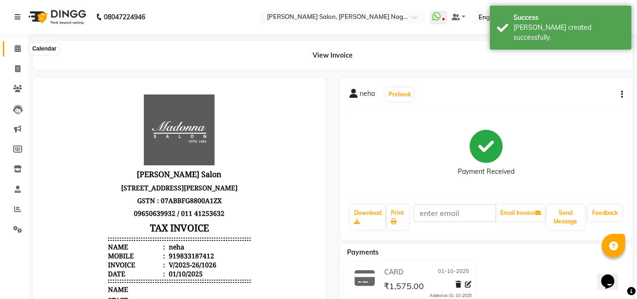
click at [16, 49] on icon at bounding box center [18, 48] width 6 height 7
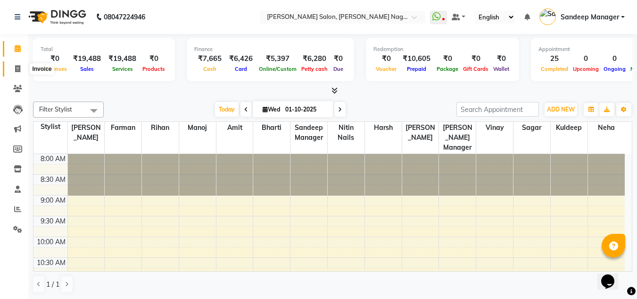
click at [20, 65] on icon at bounding box center [17, 68] width 5 height 7
select select "service"
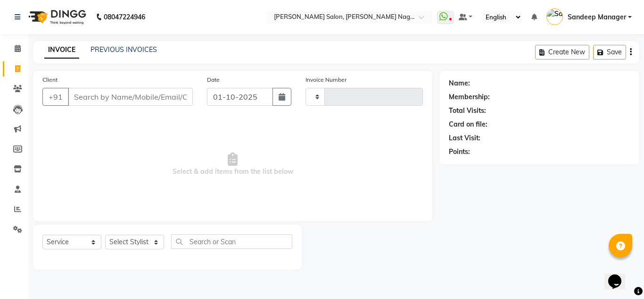
type input "1027"
select select "8641"
click at [157, 247] on select "Select Stylist [PERSON_NAME] Farman [PERSON_NAME] Manager [PERSON_NAME] Kuldeep…" at bounding box center [134, 241] width 59 height 15
select select "90271"
click at [105, 234] on select "Select Stylist [PERSON_NAME] Farman [PERSON_NAME] Manager [PERSON_NAME] Kuldeep…" at bounding box center [134, 241] width 59 height 15
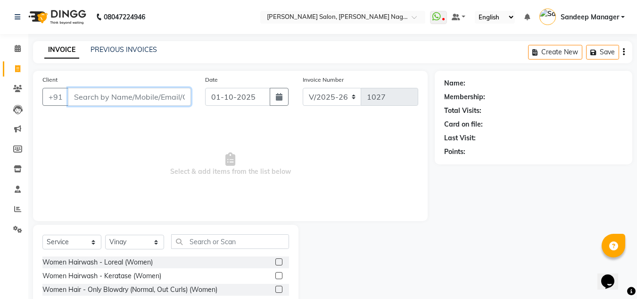
click at [129, 96] on input "Client" at bounding box center [129, 97] width 123 height 18
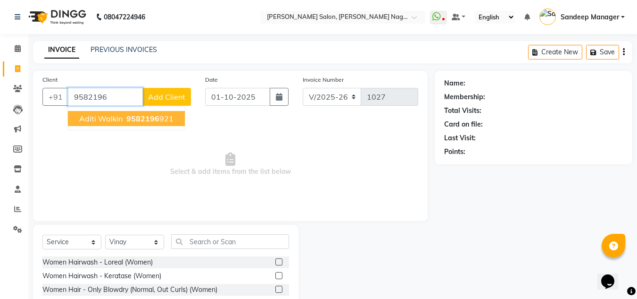
click at [165, 118] on ngb-highlight "9582196 921" at bounding box center [149, 118] width 49 height 9
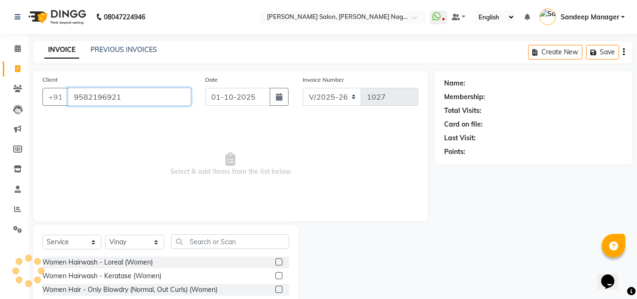
type input "9582196921"
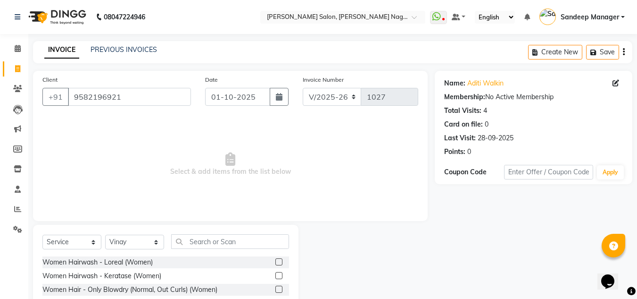
click at [275, 261] on label at bounding box center [278, 261] width 7 height 7
click at [275, 261] on input "checkbox" at bounding box center [278, 262] width 6 height 6
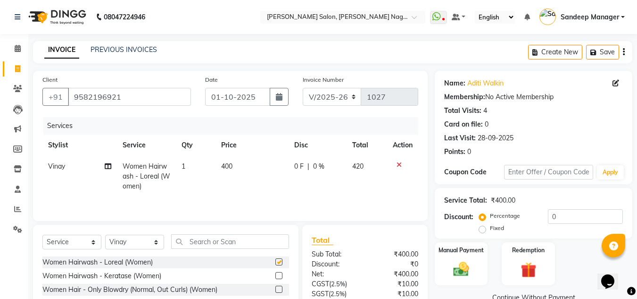
checkbox input "false"
click at [228, 168] on span "400" at bounding box center [226, 166] width 11 height 8
select select "90271"
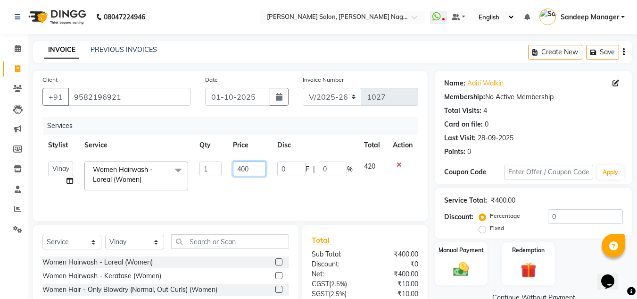
click at [240, 167] on input "400" at bounding box center [249, 168] width 33 height 15
type input "200"
click at [245, 190] on td "200" at bounding box center [249, 176] width 44 height 40
select select "90271"
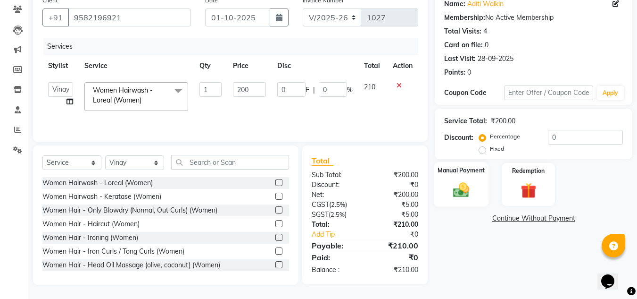
click at [452, 182] on img at bounding box center [461, 189] width 26 height 19
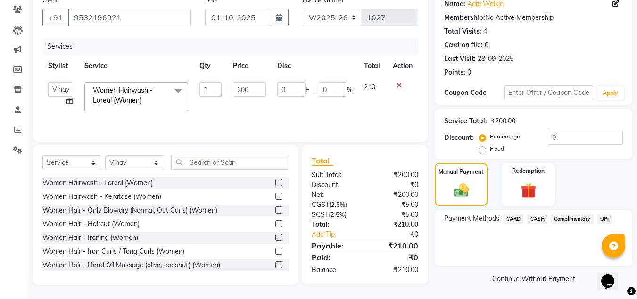
click at [604, 218] on span "UPI" at bounding box center [605, 218] width 15 height 11
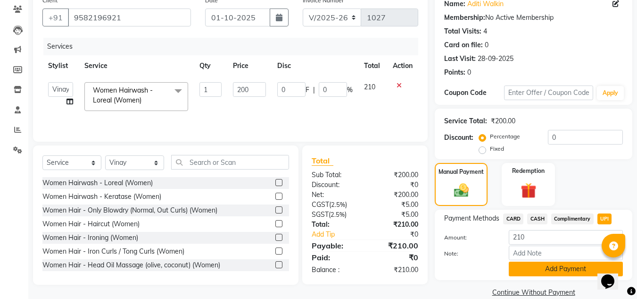
click at [529, 268] on button "Add Payment" at bounding box center [566, 268] width 114 height 15
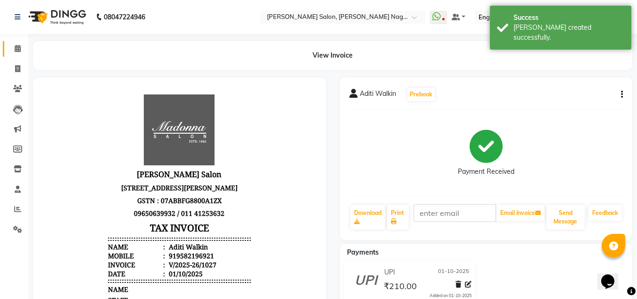
click at [16, 48] on icon at bounding box center [18, 48] width 6 height 7
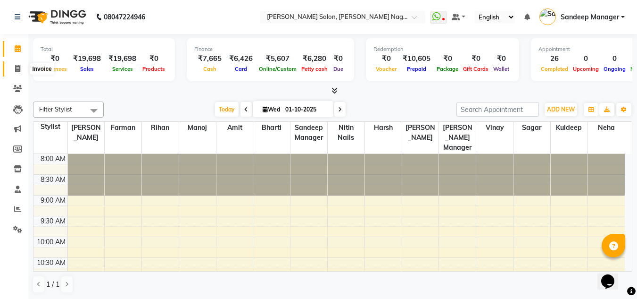
click at [13, 72] on span at bounding box center [17, 69] width 17 height 11
select select "service"
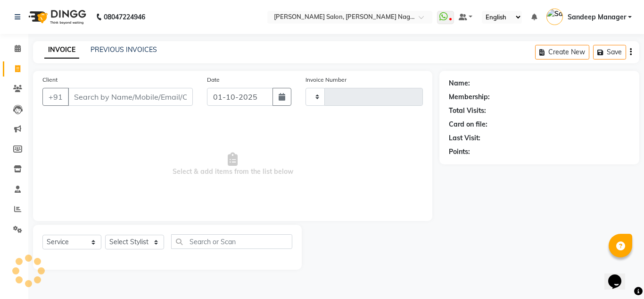
type input "1028"
select select "8641"
click at [133, 242] on select "Select Stylist [PERSON_NAME] Farman [PERSON_NAME] Manager [PERSON_NAME] Kuldeep…" at bounding box center [134, 241] width 59 height 15
select select "86633"
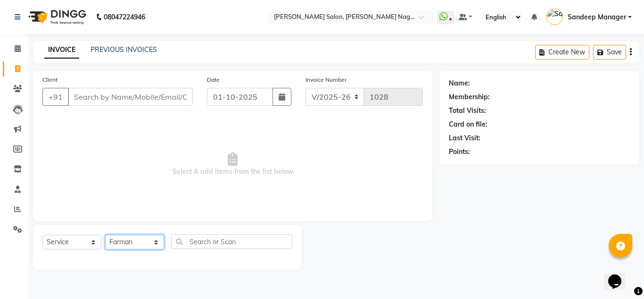
click at [105, 234] on select "Select Stylist [PERSON_NAME] Farman [PERSON_NAME] Manager [PERSON_NAME] Kuldeep…" at bounding box center [134, 241] width 59 height 15
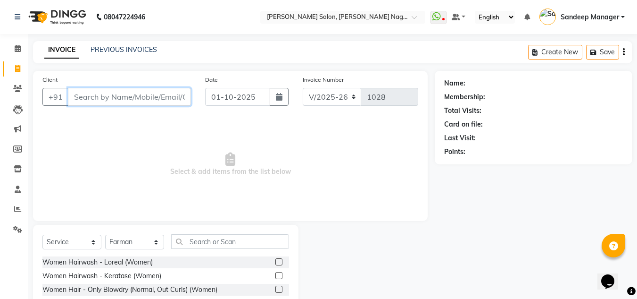
click at [131, 97] on input "Client" at bounding box center [129, 97] width 123 height 18
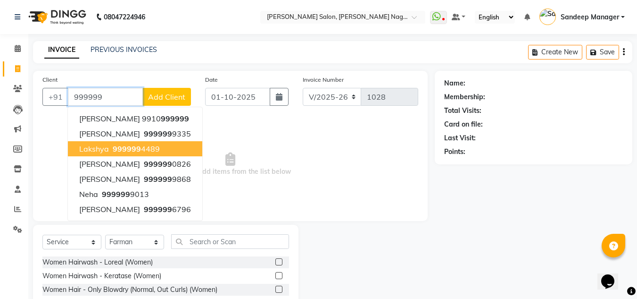
click at [125, 154] on button "Lakshya 999999 4489" at bounding box center [135, 148] width 134 height 15
type input "9999994489"
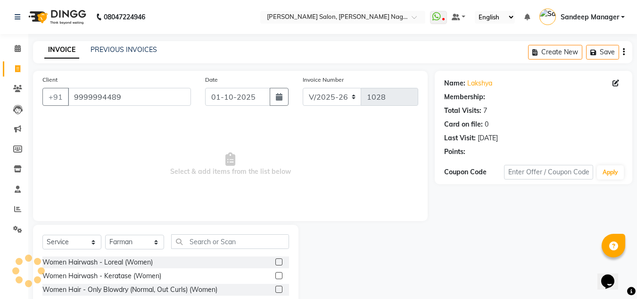
select select "1: Object"
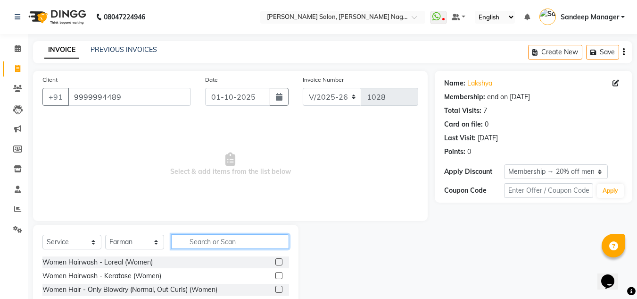
click at [204, 245] on input "text" at bounding box center [230, 241] width 118 height 15
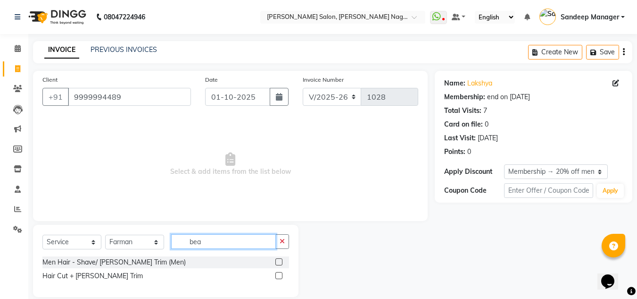
type input "bea"
click at [279, 261] on label at bounding box center [278, 261] width 7 height 7
click at [279, 261] on input "checkbox" at bounding box center [278, 262] width 6 height 6
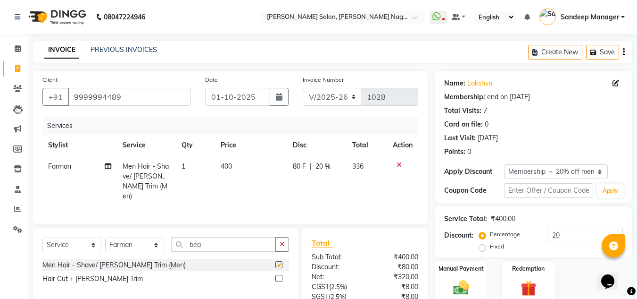
checkbox input "false"
click at [230, 162] on span "400" at bounding box center [226, 166] width 11 height 8
select select "86633"
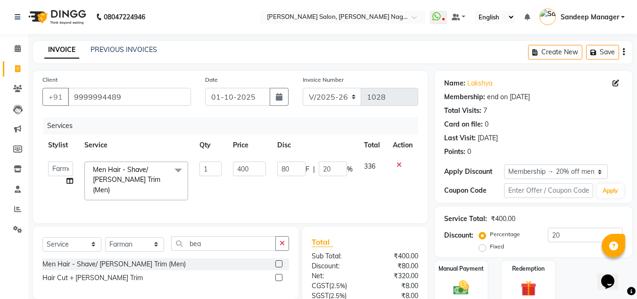
scroll to position [79, 0]
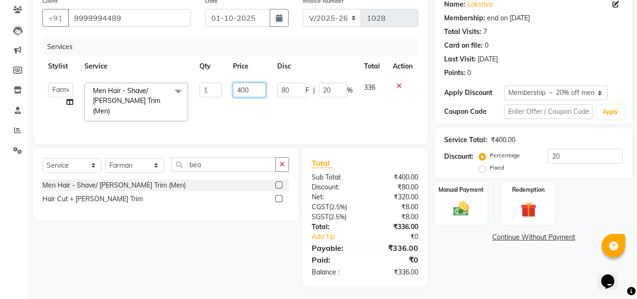
click at [240, 89] on input "400" at bounding box center [249, 90] width 33 height 15
type input "500"
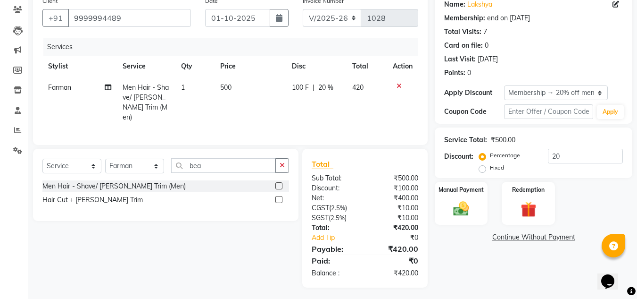
click at [234, 108] on td "500" at bounding box center [251, 102] width 72 height 51
select select "86633"
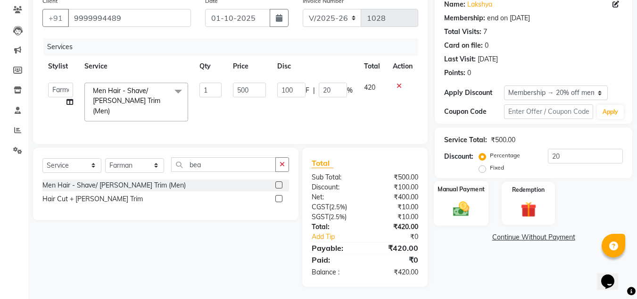
click at [465, 191] on label "Manual Payment" at bounding box center [461, 188] width 47 height 9
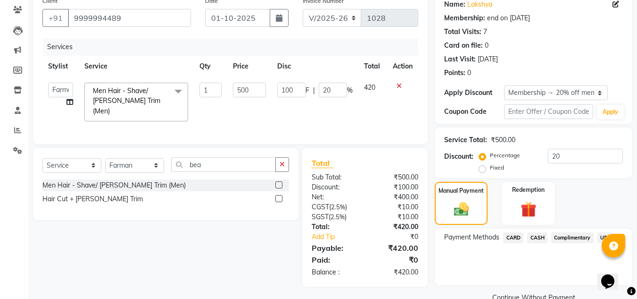
click at [601, 237] on span "UPI" at bounding box center [605, 237] width 15 height 11
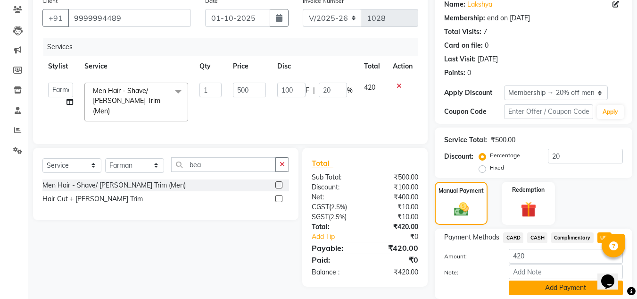
click at [551, 280] on button "Add Payment" at bounding box center [566, 287] width 114 height 15
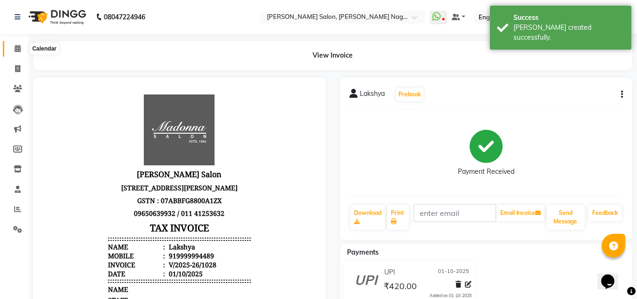
click at [19, 50] on icon at bounding box center [18, 48] width 6 height 7
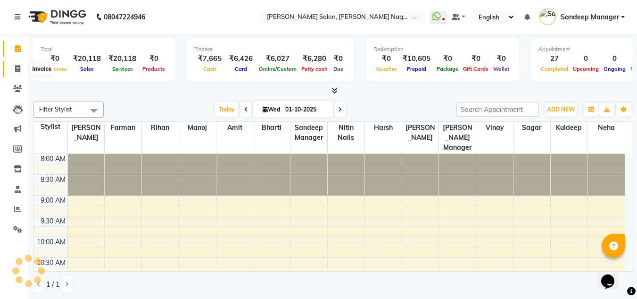
click at [17, 67] on icon at bounding box center [17, 68] width 5 height 7
select select "service"
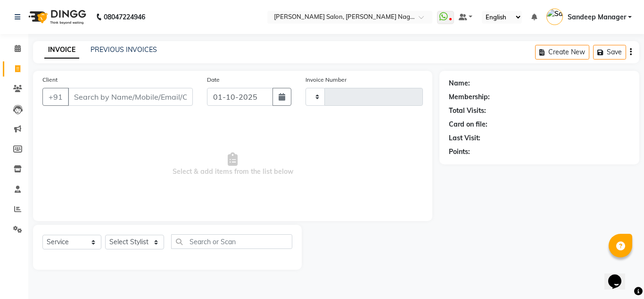
type input "1029"
select select "8641"
drag, startPoint x: 128, startPoint y: 247, endPoint x: 124, endPoint y: 181, distance: 66.2
click at [128, 247] on select "Select Stylist" at bounding box center [134, 241] width 59 height 15
select select "86633"
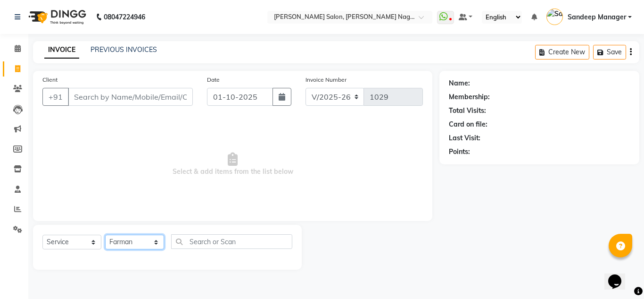
click at [105, 234] on select "Select Stylist [PERSON_NAME] Farman [PERSON_NAME] Manager [PERSON_NAME] Kuldeep…" at bounding box center [134, 241] width 59 height 15
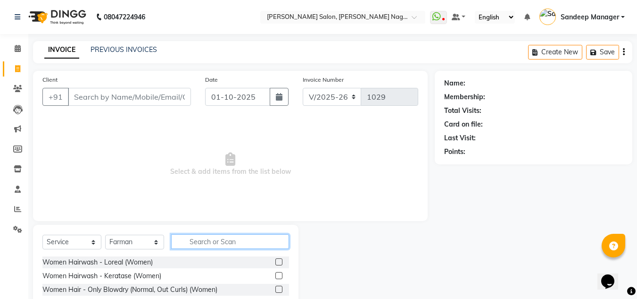
click at [200, 242] on input "text" at bounding box center [230, 241] width 118 height 15
type input "hai cut"
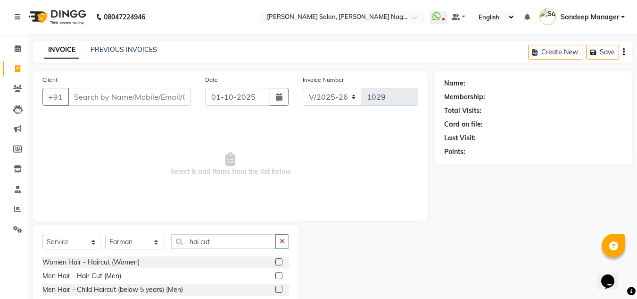
click at [277, 274] on label at bounding box center [278, 275] width 7 height 7
click at [277, 274] on input "checkbox" at bounding box center [278, 276] width 6 height 6
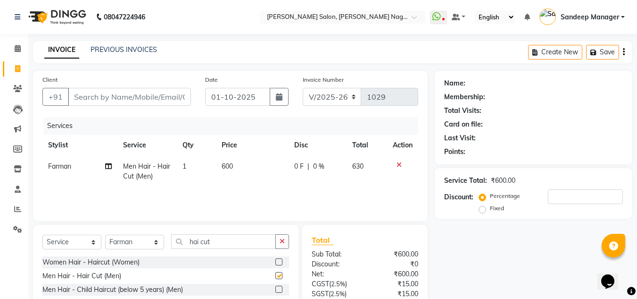
checkbox input "false"
click at [224, 241] on input "hai cut" at bounding box center [223, 241] width 105 height 15
type input "h"
click at [156, 238] on select "Select Stylist [PERSON_NAME] Farman [PERSON_NAME] Manager [PERSON_NAME] Kuldeep…" at bounding box center [134, 241] width 59 height 15
select select "86780"
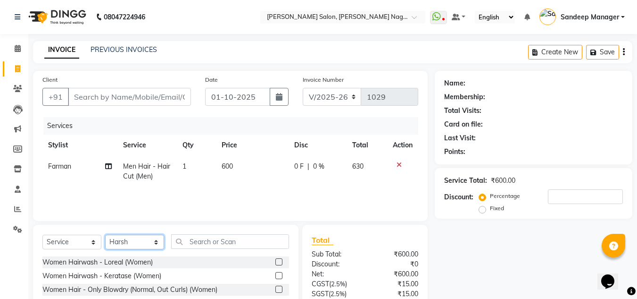
click at [105, 234] on select "Select Stylist [PERSON_NAME] Farman [PERSON_NAME] Manager [PERSON_NAME] Kuldeep…" at bounding box center [134, 241] width 59 height 15
click at [239, 238] on input "text" at bounding box center [230, 241] width 118 height 15
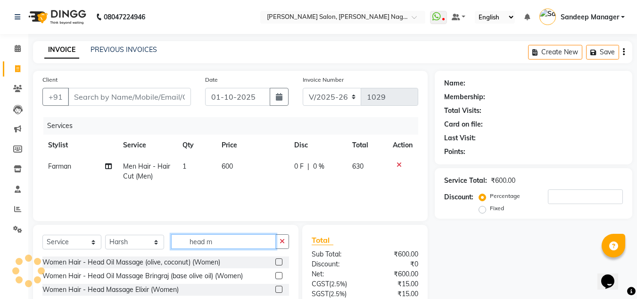
type input "head m"
click at [275, 262] on label at bounding box center [278, 261] width 7 height 7
click at [275, 262] on input "checkbox" at bounding box center [278, 262] width 6 height 6
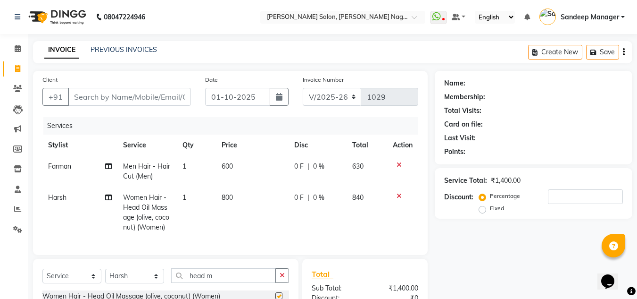
checkbox input "false"
click at [226, 187] on td "800" at bounding box center [252, 212] width 73 height 51
select select "86780"
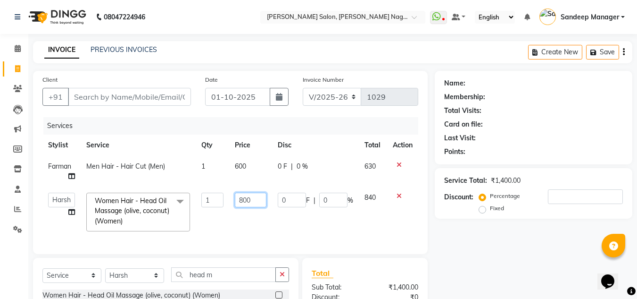
click at [244, 201] on input "800" at bounding box center [251, 199] width 32 height 15
type input "500"
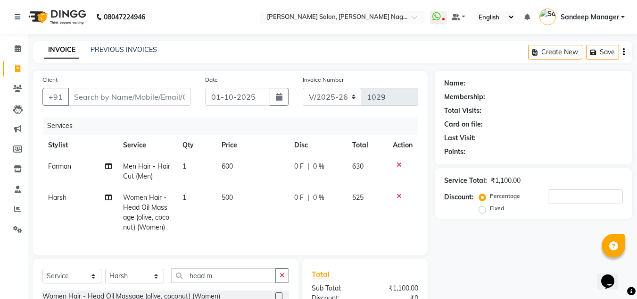
click at [236, 232] on td "500" at bounding box center [252, 212] width 73 height 51
select select "86780"
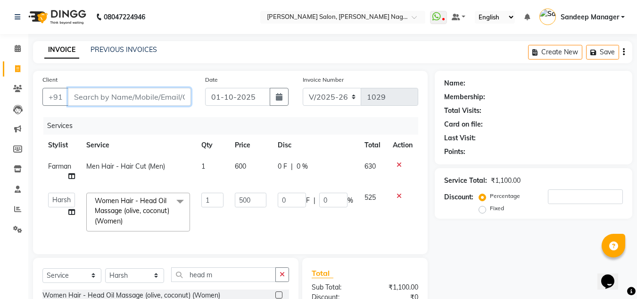
click at [127, 99] on input "Client" at bounding box center [129, 97] width 123 height 18
type input "9"
type input "0"
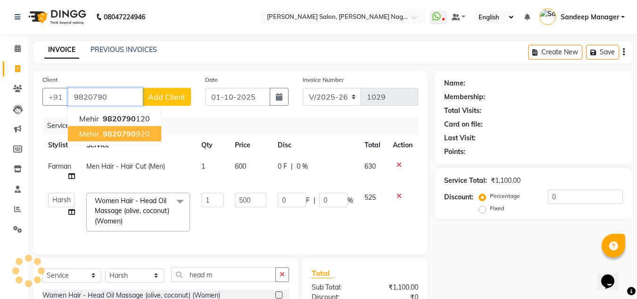
click at [114, 135] on span "9820790" at bounding box center [119, 133] width 33 height 9
type input "9820790920"
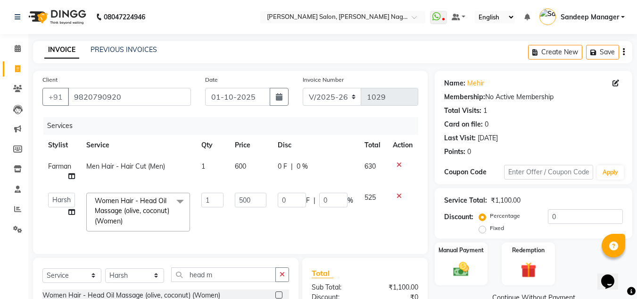
scroll to position [119, 0]
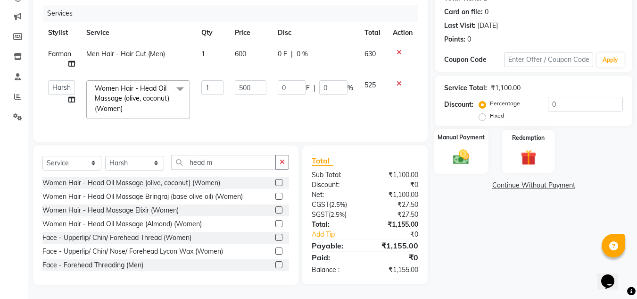
click at [467, 147] on img at bounding box center [461, 156] width 26 height 19
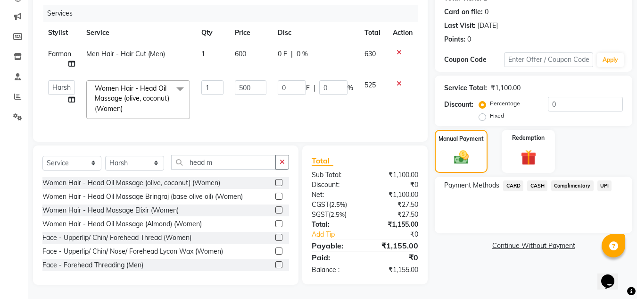
click at [605, 180] on span "UPI" at bounding box center [605, 185] width 15 height 11
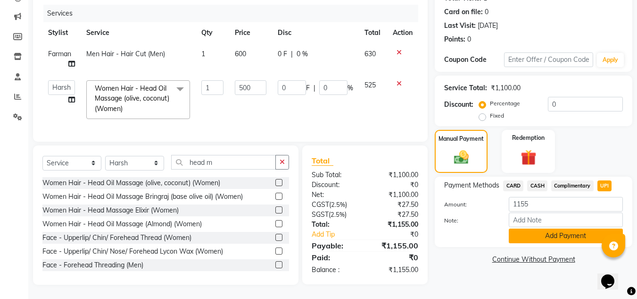
click at [527, 231] on button "Add Payment" at bounding box center [566, 235] width 114 height 15
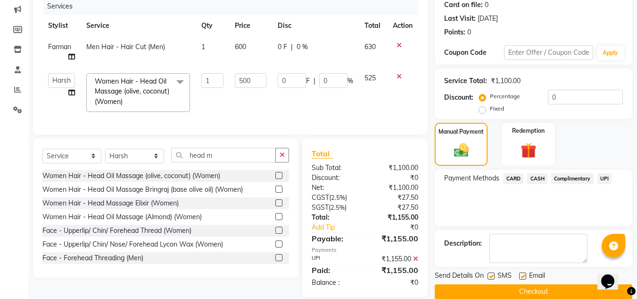
scroll to position [139, 0]
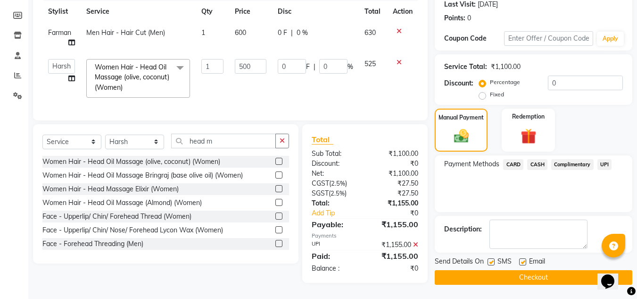
click at [488, 275] on button "Checkout" at bounding box center [534, 277] width 198 height 15
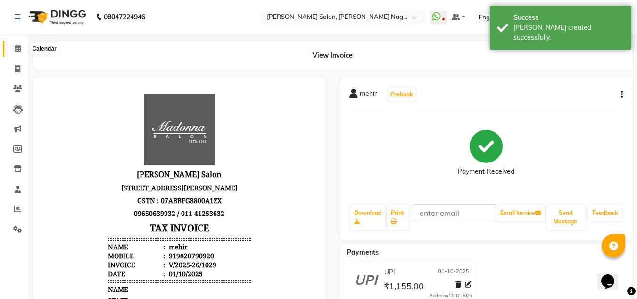
click at [16, 45] on icon at bounding box center [18, 48] width 6 height 7
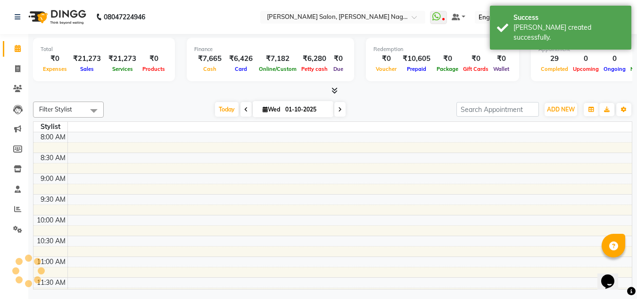
scroll to position [416, 0]
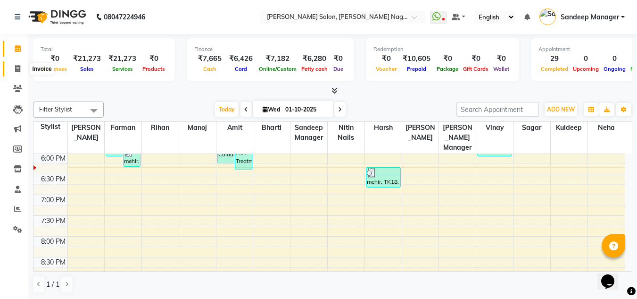
click at [13, 70] on span at bounding box center [17, 69] width 17 height 11
select select "service"
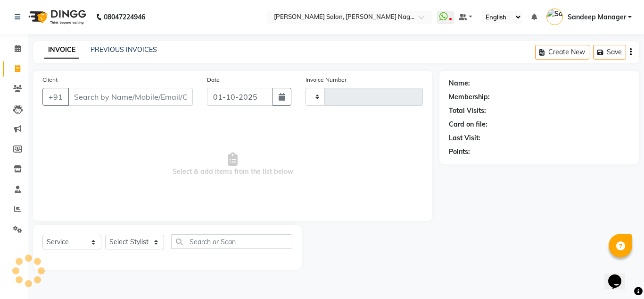
click at [110, 95] on input "Client" at bounding box center [130, 97] width 125 height 18
type input "1030"
select select "8641"
click at [121, 242] on select "Select Stylist [PERSON_NAME] Farman [PERSON_NAME] Manager [PERSON_NAME] Kuldeep…" at bounding box center [134, 241] width 59 height 15
select select "86638"
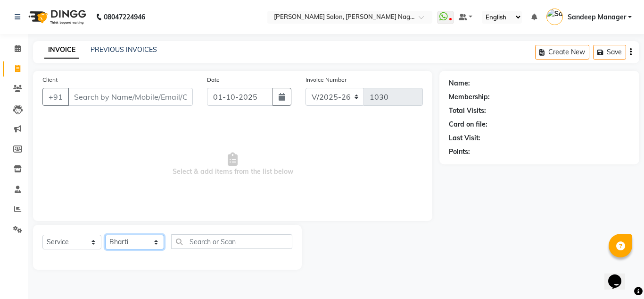
click at [105, 234] on select "Select Stylist [PERSON_NAME] Farman [PERSON_NAME] Manager [PERSON_NAME] Kuldeep…" at bounding box center [134, 241] width 59 height 15
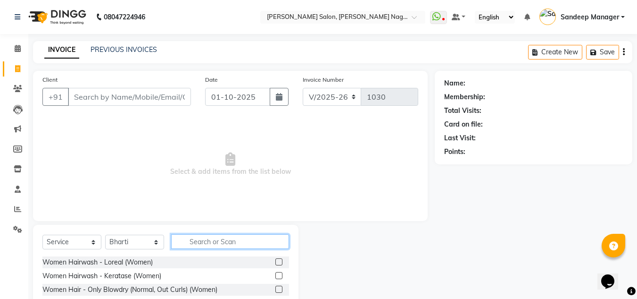
click at [191, 236] on input "text" at bounding box center [230, 241] width 118 height 15
type input "eye"
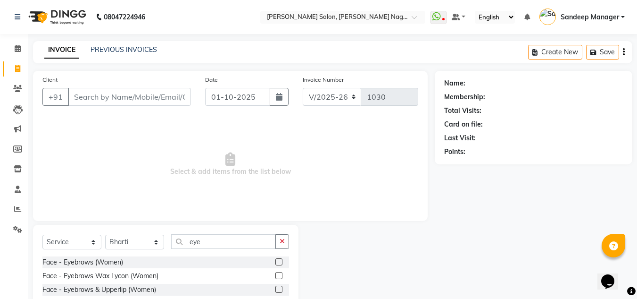
click at [282, 262] on label at bounding box center [278, 261] width 7 height 7
click at [282, 262] on input "checkbox" at bounding box center [278, 262] width 6 height 6
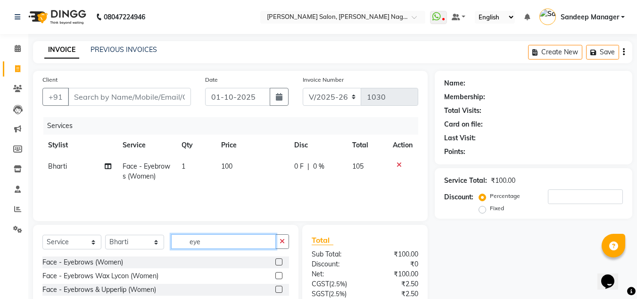
click at [219, 241] on input "eye" at bounding box center [223, 241] width 105 height 15
checkbox input "false"
type input "e"
type input "upp"
click at [281, 260] on label at bounding box center [278, 261] width 7 height 7
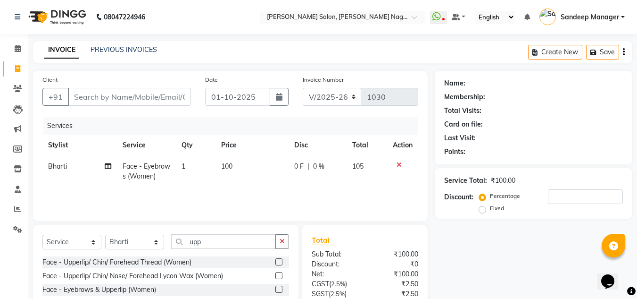
click at [281, 260] on input "checkbox" at bounding box center [278, 262] width 6 height 6
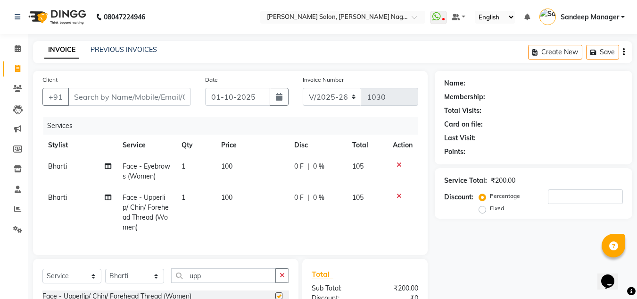
checkbox input "false"
click at [135, 283] on select "Select Stylist [PERSON_NAME] Farman [PERSON_NAME] Manager [PERSON_NAME] Kuldeep…" at bounding box center [134, 275] width 59 height 15
select select "86637"
click at [105, 275] on select "Select Stylist [PERSON_NAME] Farman [PERSON_NAME] Manager [PERSON_NAME] Kuldeep…" at bounding box center [134, 275] width 59 height 15
click at [144, 96] on input "Client" at bounding box center [129, 97] width 123 height 18
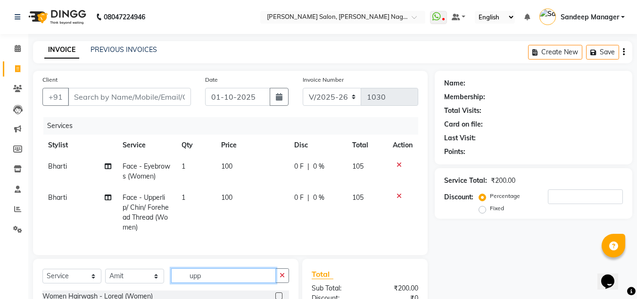
click at [222, 283] on input "upp" at bounding box center [223, 275] width 105 height 15
type input "u"
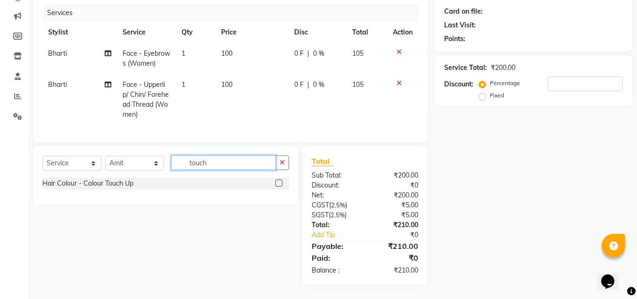
type input "touch"
click at [281, 181] on label at bounding box center [278, 182] width 7 height 7
click at [281, 181] on input "checkbox" at bounding box center [278, 183] width 6 height 6
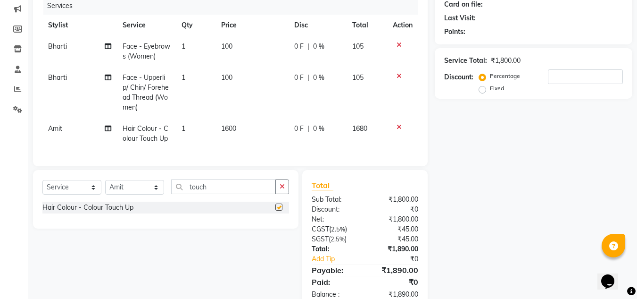
checkbox input "false"
click at [223, 129] on span "1600" at bounding box center [228, 128] width 15 height 8
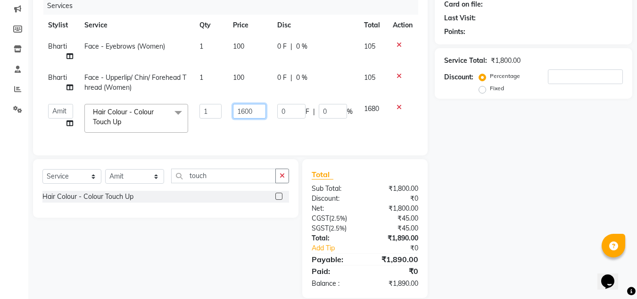
click at [244, 112] on input "1600" at bounding box center [249, 111] width 33 height 15
type input "1500"
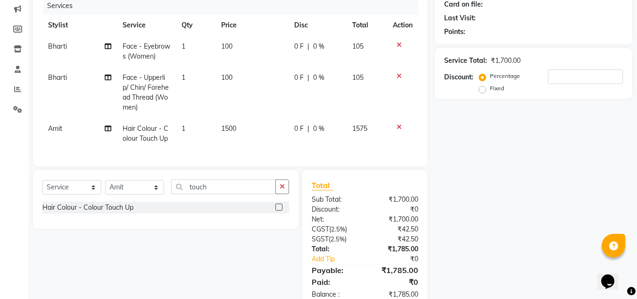
click at [206, 132] on td "1" at bounding box center [196, 133] width 40 height 31
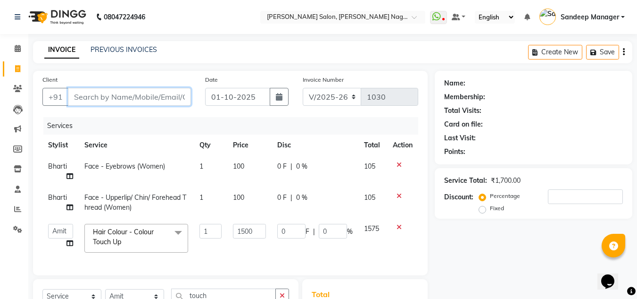
type input "9"
type input "0"
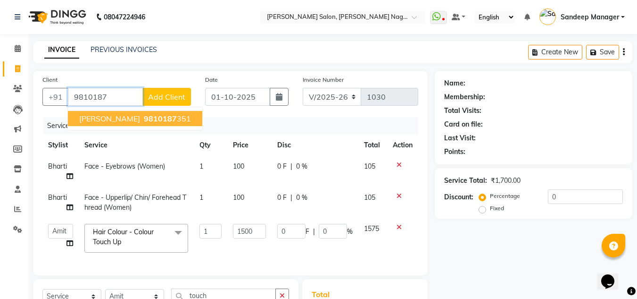
click at [144, 117] on span "9810187" at bounding box center [160, 118] width 33 height 9
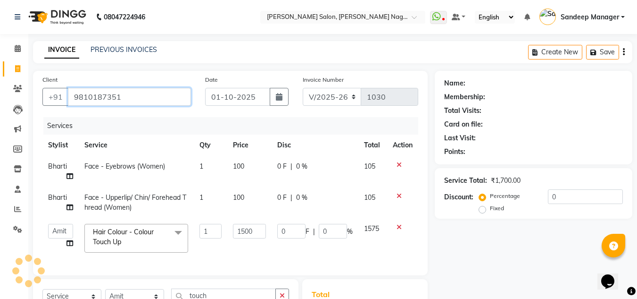
type input "9810187351"
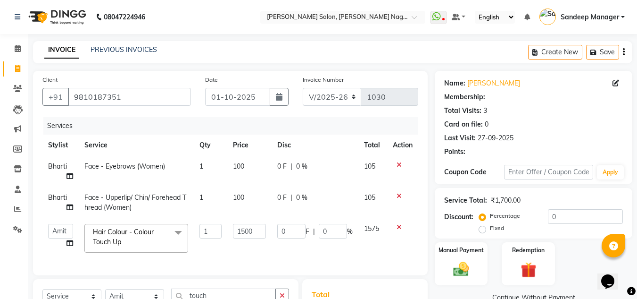
type input "300"
type input "20"
select select "1: Object"
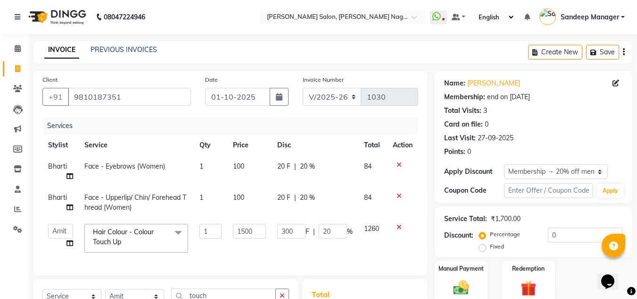
type input "20"
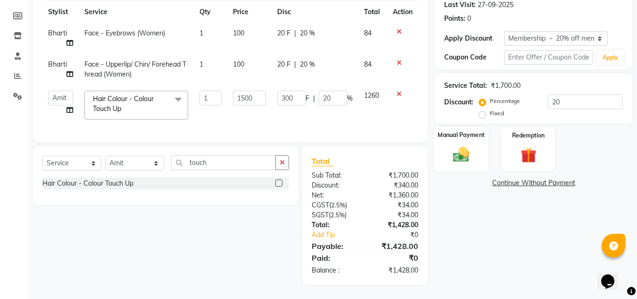
click at [459, 145] on img at bounding box center [461, 154] width 26 height 19
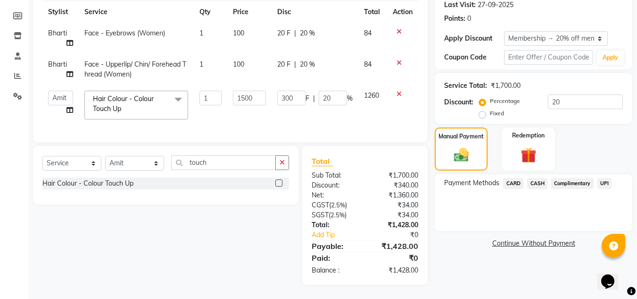
click at [604, 178] on span "UPI" at bounding box center [605, 183] width 15 height 11
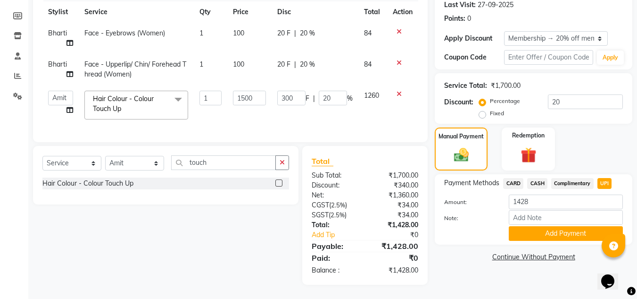
click at [538, 226] on button "Add Payment" at bounding box center [566, 233] width 114 height 15
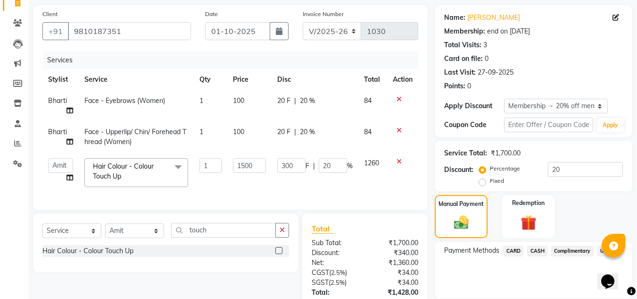
scroll to position [160, 0]
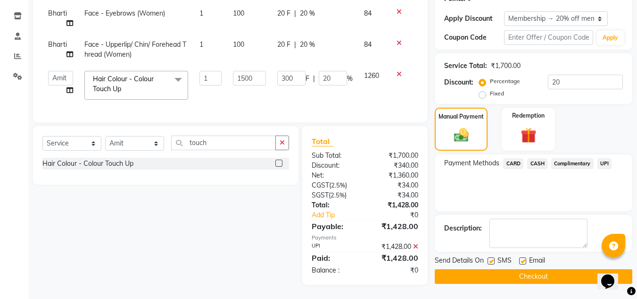
click at [476, 273] on button "Checkout" at bounding box center [534, 276] width 198 height 15
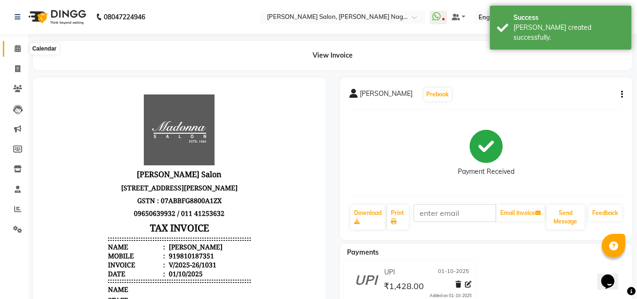
click at [16, 48] on icon at bounding box center [18, 48] width 6 height 7
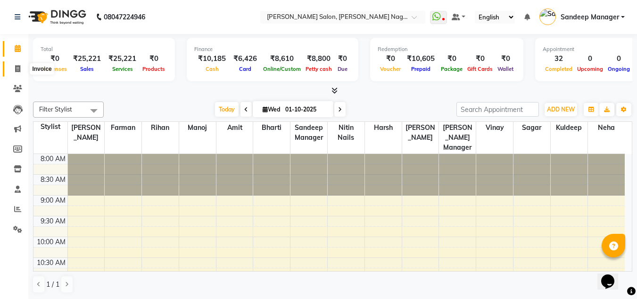
drag, startPoint x: 19, startPoint y: 66, endPoint x: 25, endPoint y: 71, distance: 7.7
click at [19, 66] on icon at bounding box center [17, 68] width 5 height 7
select select "service"
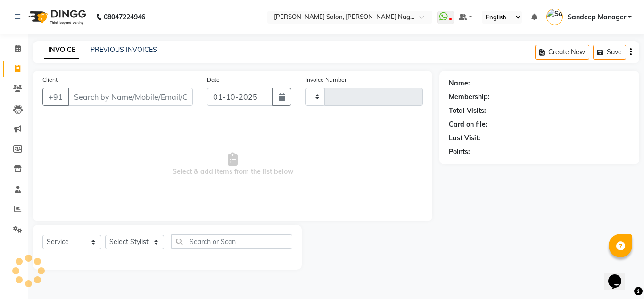
type input "1032"
select select "8641"
click at [133, 237] on select "Select Stylist" at bounding box center [134, 241] width 59 height 15
select select "86633"
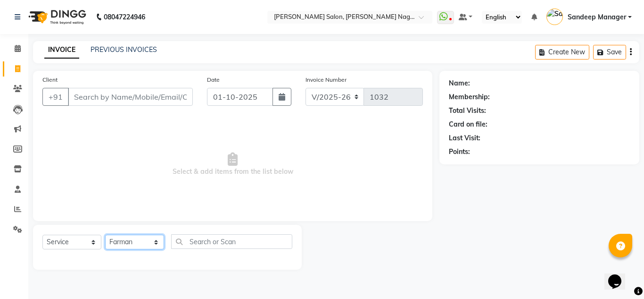
click at [105, 234] on select "Select Stylist [PERSON_NAME] Farman [PERSON_NAME] Manager [PERSON_NAME] Kuldeep…" at bounding box center [134, 241] width 59 height 15
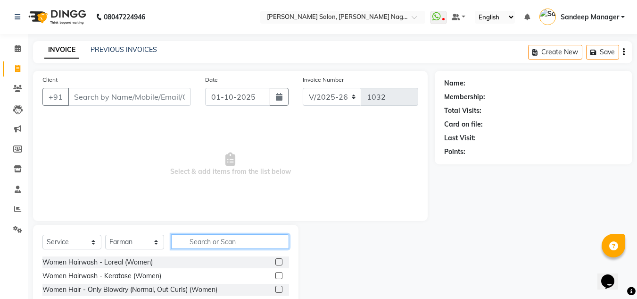
click at [207, 241] on input "text" at bounding box center [230, 241] width 118 height 15
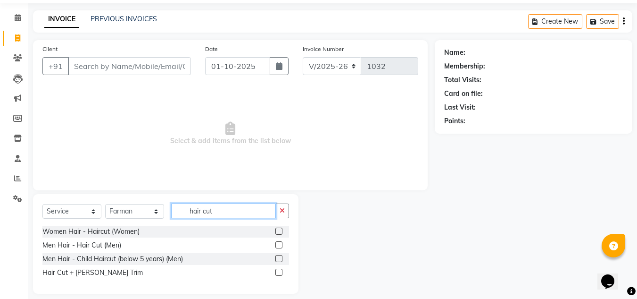
scroll to position [40, 0]
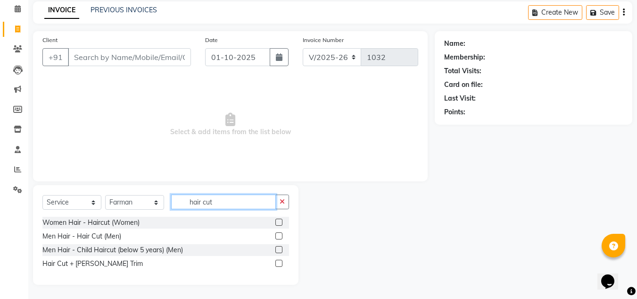
type input "hair cut"
click at [280, 262] on label at bounding box center [278, 262] width 7 height 7
click at [280, 262] on input "checkbox" at bounding box center [278, 263] width 6 height 6
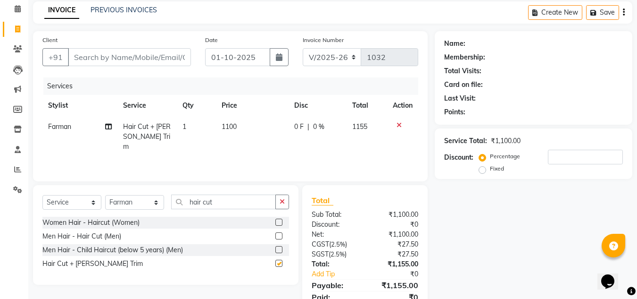
checkbox input "false"
click at [155, 201] on select "Select Stylist [PERSON_NAME] Farman [PERSON_NAME] Manager [PERSON_NAME] Kuldeep…" at bounding box center [134, 202] width 59 height 15
select select "86780"
click at [105, 195] on select "Select Stylist [PERSON_NAME] Farman [PERSON_NAME] Manager [PERSON_NAME] Kuldeep…" at bounding box center [134, 202] width 59 height 15
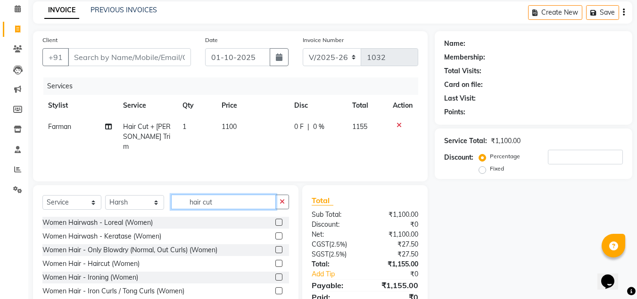
click at [247, 206] on input "hair cut" at bounding box center [223, 201] width 105 height 15
type input "h"
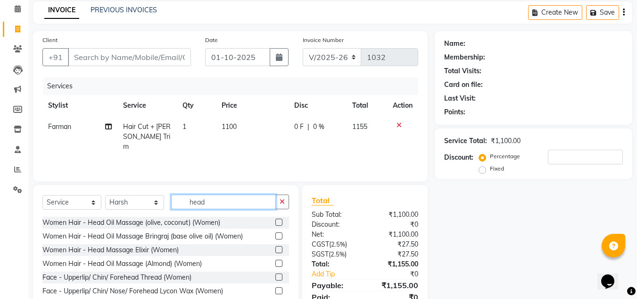
type input "head"
click at [275, 220] on label at bounding box center [278, 221] width 7 height 7
click at [275, 220] on input "checkbox" at bounding box center [278, 222] width 6 height 6
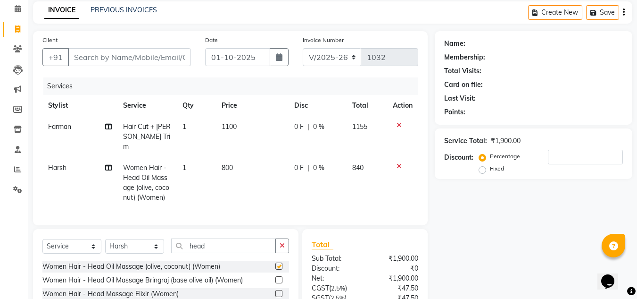
checkbox input "false"
click at [227, 163] on span "800" at bounding box center [227, 167] width 11 height 8
select select "86780"
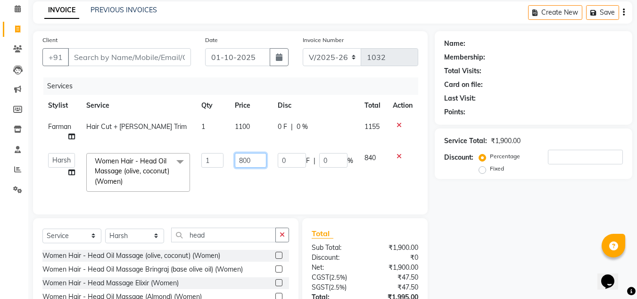
click at [244, 159] on input "800" at bounding box center [251, 160] width 32 height 15
type input "500"
click at [241, 185] on td "500" at bounding box center [250, 172] width 43 height 50
select select "86780"
click at [157, 60] on input "Client" at bounding box center [129, 57] width 123 height 18
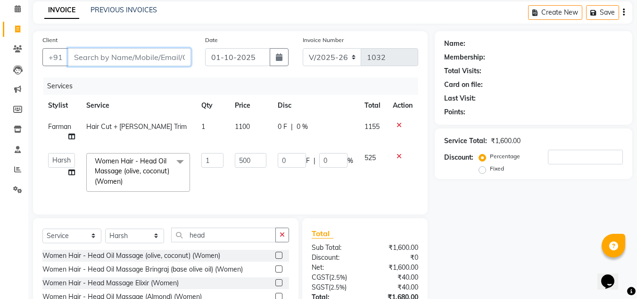
type input "s"
type input "0"
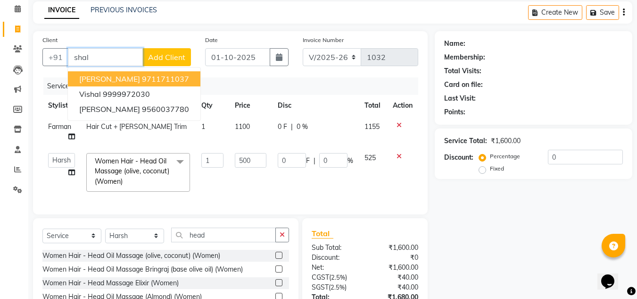
click at [155, 77] on ngb-highlight "9711711037" at bounding box center [165, 78] width 47 height 9
type input "9711711037"
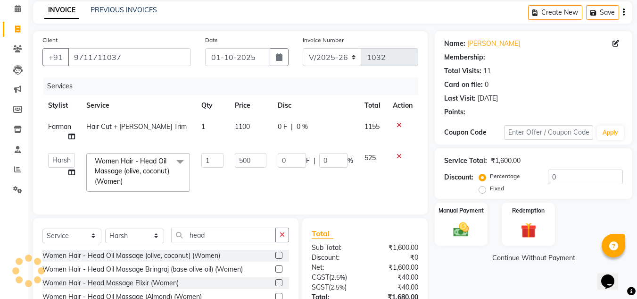
type input "100"
type input "20"
select select "1: Object"
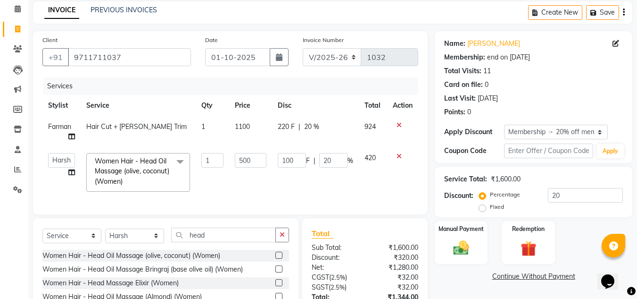
scroll to position [119, 0]
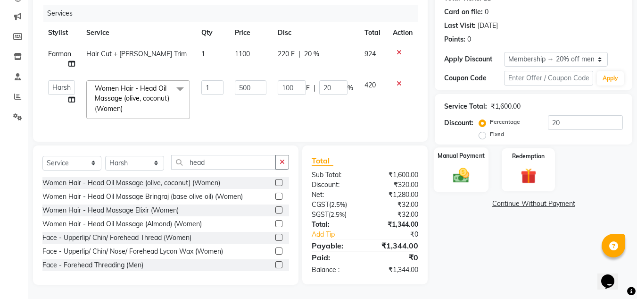
click at [456, 166] on img at bounding box center [461, 175] width 26 height 19
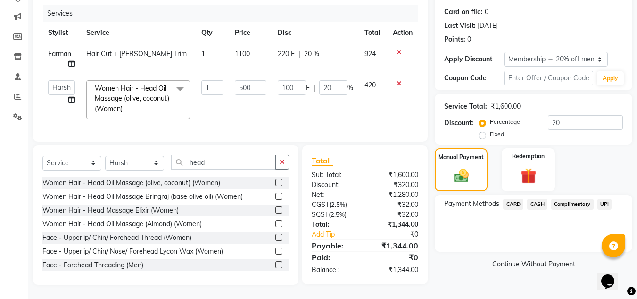
click at [605, 199] on span "UPI" at bounding box center [605, 204] width 15 height 11
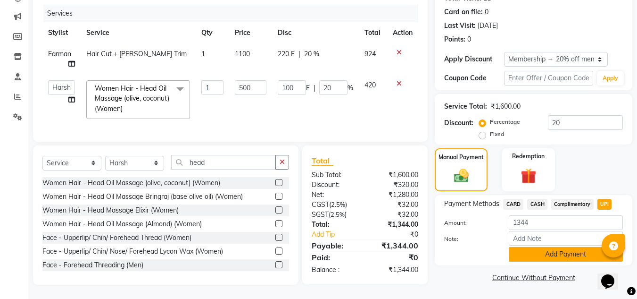
click at [565, 248] on button "Add Payment" at bounding box center [566, 254] width 114 height 15
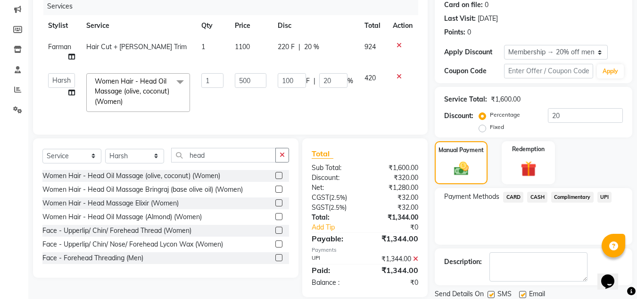
scroll to position [152, 0]
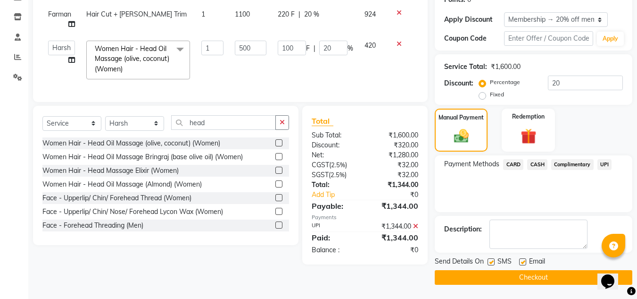
click at [491, 277] on button "Checkout" at bounding box center [534, 277] width 198 height 15
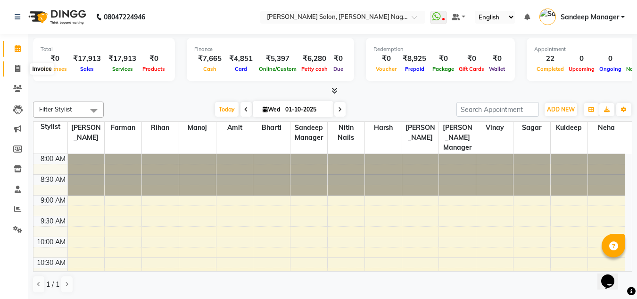
click at [19, 70] on icon at bounding box center [17, 68] width 5 height 7
select select "service"
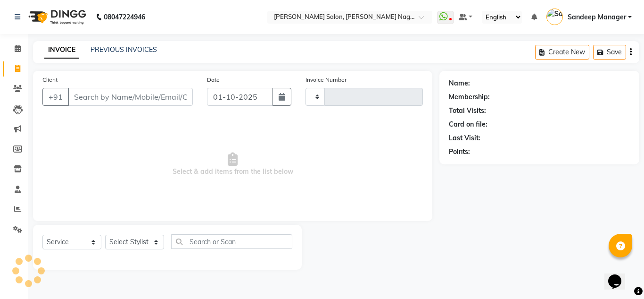
type input "1030"
select select "8641"
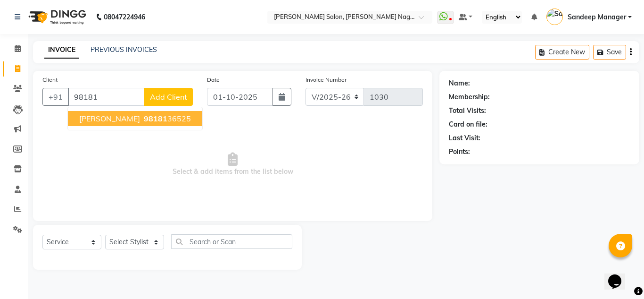
click at [90, 116] on span "Dr Aashi Gupta" at bounding box center [109, 118] width 61 height 9
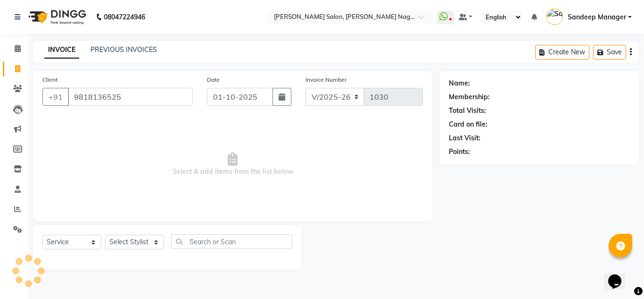
type input "9818136525"
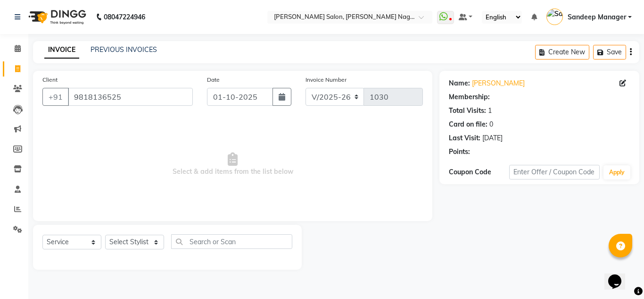
select select "1: Object"
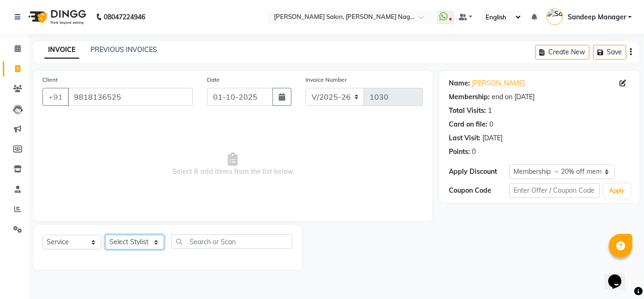
click at [125, 240] on select "Select Stylist [PERSON_NAME] Farman [PERSON_NAME] Manager [PERSON_NAME] Kuldeep…" at bounding box center [134, 241] width 59 height 15
select select "89009"
click at [105, 234] on select "Select Stylist [PERSON_NAME] Farman [PERSON_NAME] Manager [PERSON_NAME] Kuldeep…" at bounding box center [134, 241] width 59 height 15
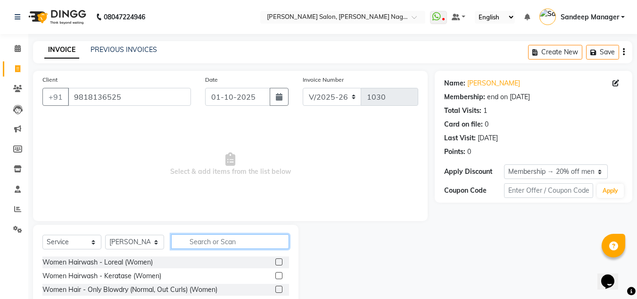
click at [217, 244] on input "text" at bounding box center [230, 241] width 118 height 15
type input "hair cut"
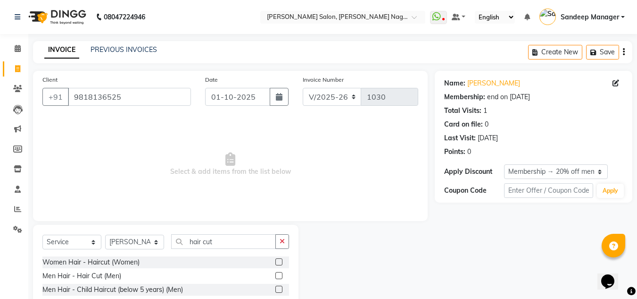
click at [280, 261] on label at bounding box center [278, 261] width 7 height 7
click at [280, 261] on input "checkbox" at bounding box center [278, 262] width 6 height 6
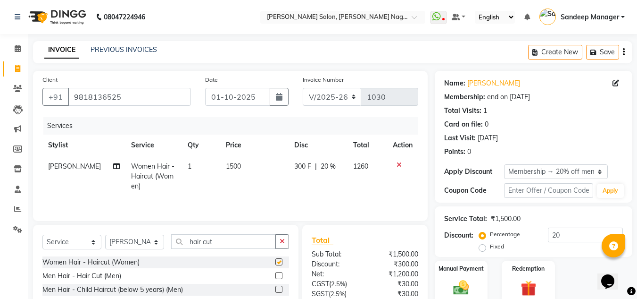
checkbox input "false"
click at [228, 242] on input "hair cut" at bounding box center [223, 241] width 105 height 15
type input "h"
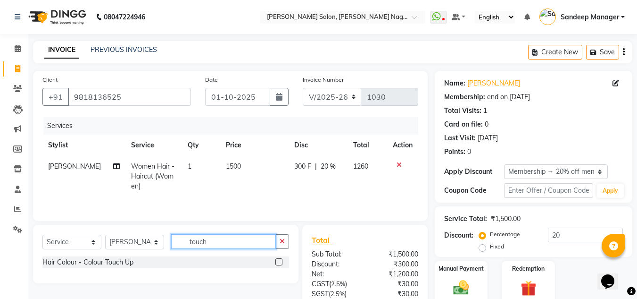
type input "touch"
click at [275, 259] on label at bounding box center [278, 261] width 7 height 7
click at [275, 259] on input "checkbox" at bounding box center [278, 262] width 6 height 6
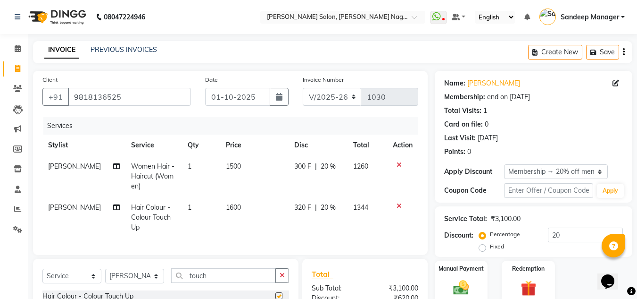
checkbox input "false"
click at [227, 204] on span "1600" at bounding box center [233, 207] width 15 height 8
select select "89009"
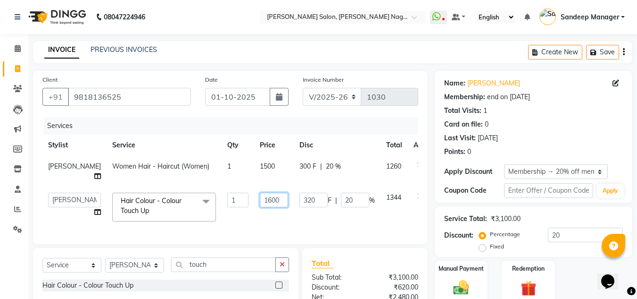
click at [260, 200] on input "1600" at bounding box center [274, 199] width 28 height 15
type input "1400"
click at [254, 218] on td "1400" at bounding box center [274, 207] width 40 height 40
select select "89009"
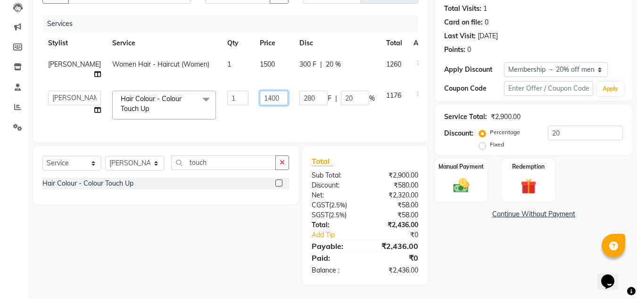
click at [260, 91] on input "1400" at bounding box center [274, 98] width 28 height 15
type input "1500"
click at [254, 106] on td "1500" at bounding box center [274, 105] width 40 height 40
select select "89009"
click at [457, 176] on img at bounding box center [461, 185] width 26 height 19
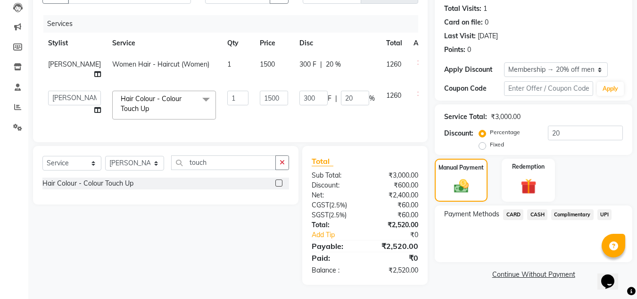
click at [535, 209] on span "CASH" at bounding box center [537, 214] width 20 height 11
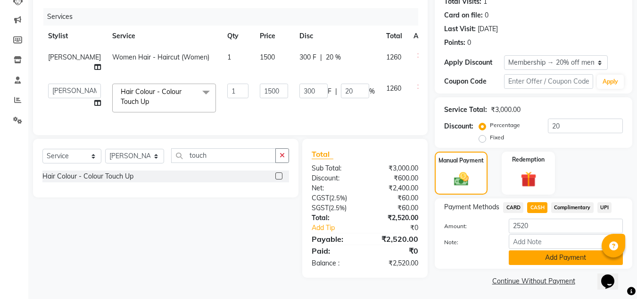
click at [527, 256] on button "Add Payment" at bounding box center [566, 257] width 114 height 15
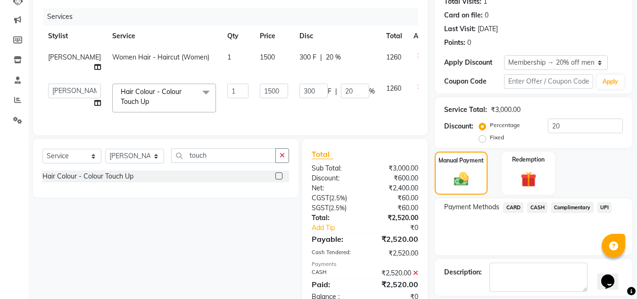
scroll to position [152, 0]
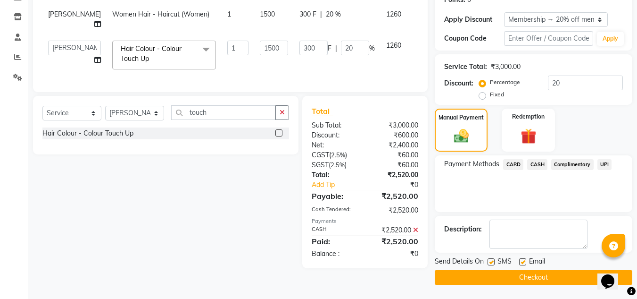
click at [503, 277] on button "Checkout" at bounding box center [534, 277] width 198 height 15
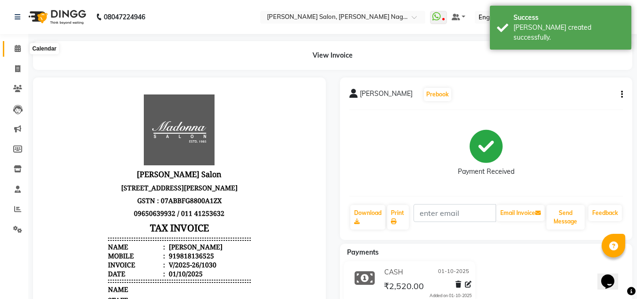
click at [19, 49] on icon at bounding box center [18, 48] width 6 height 7
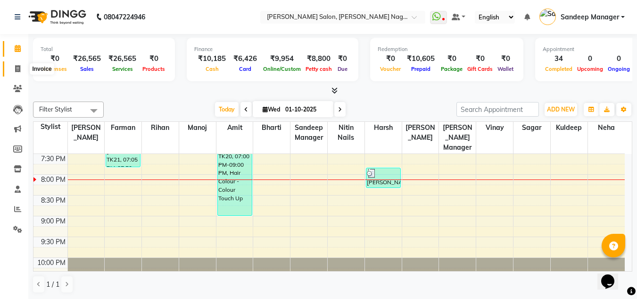
click at [15, 67] on icon at bounding box center [17, 68] width 5 height 7
select select "service"
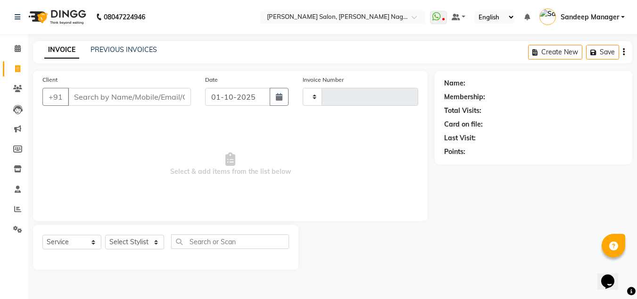
type input "1033"
select select "8641"
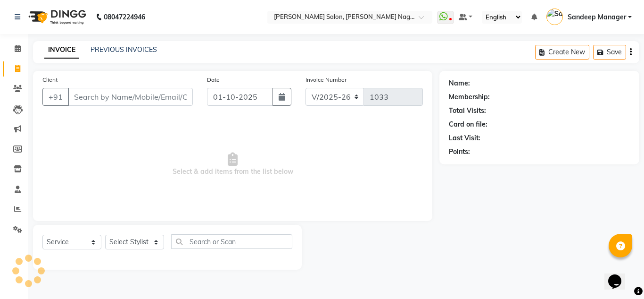
click at [151, 99] on input "Client" at bounding box center [130, 97] width 125 height 18
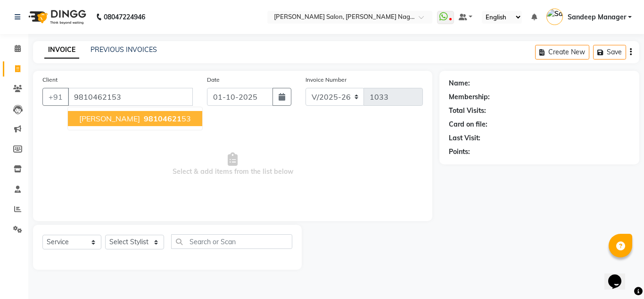
type input "9810462153"
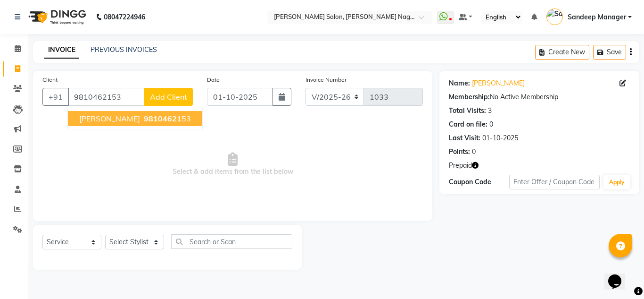
click at [144, 114] on span "98104621" at bounding box center [163, 118] width 38 height 9
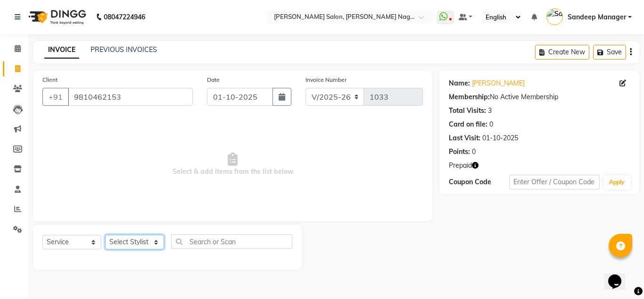
click at [156, 244] on select "Select Stylist [PERSON_NAME] Farman [PERSON_NAME] Manager [PERSON_NAME] Kuldeep…" at bounding box center [134, 241] width 59 height 15
select select "86633"
click at [105, 234] on select "Select Stylist [PERSON_NAME] Farman [PERSON_NAME] Manager [PERSON_NAME] Kuldeep…" at bounding box center [134, 241] width 59 height 15
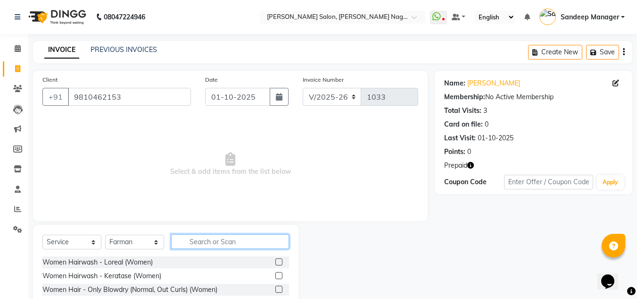
click at [197, 238] on input "text" at bounding box center [230, 241] width 118 height 15
type input "hair cut"
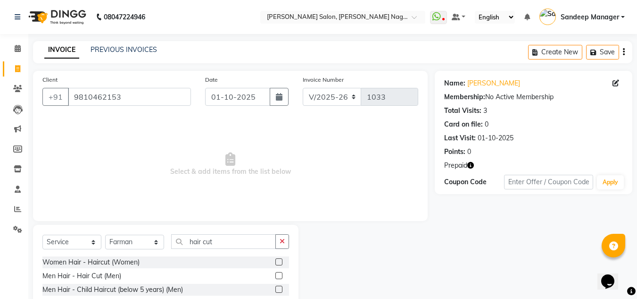
click at [280, 272] on label at bounding box center [278, 275] width 7 height 7
click at [280, 273] on input "checkbox" at bounding box center [278, 276] width 6 height 6
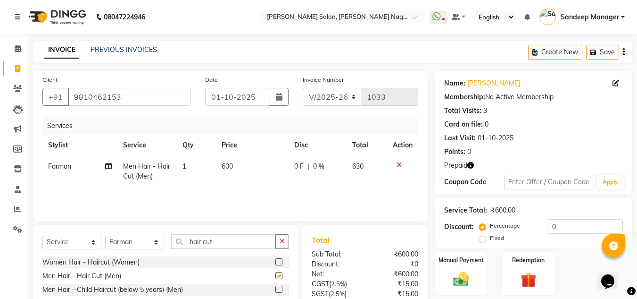
checkbox input "false"
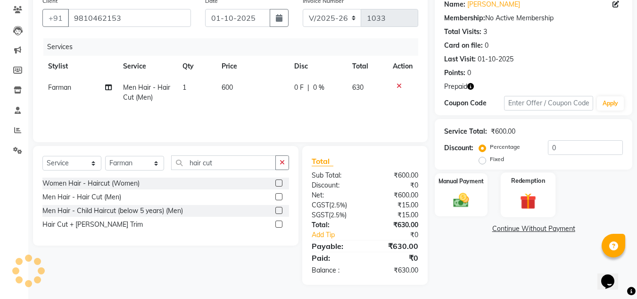
click at [527, 190] on div "Redemption" at bounding box center [528, 194] width 55 height 45
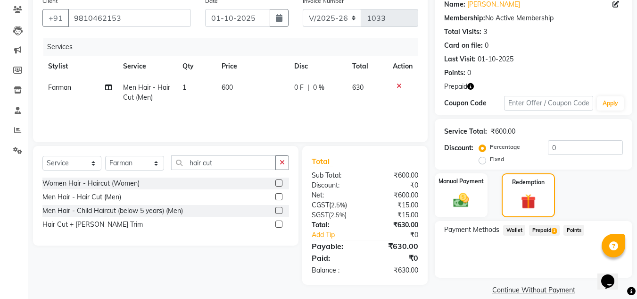
click at [544, 228] on span "Prepaid 1" at bounding box center [544, 230] width 31 height 11
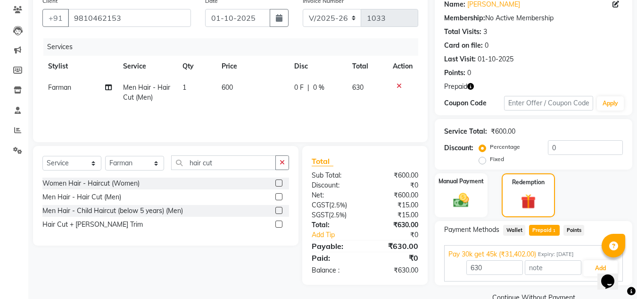
scroll to position [99, 0]
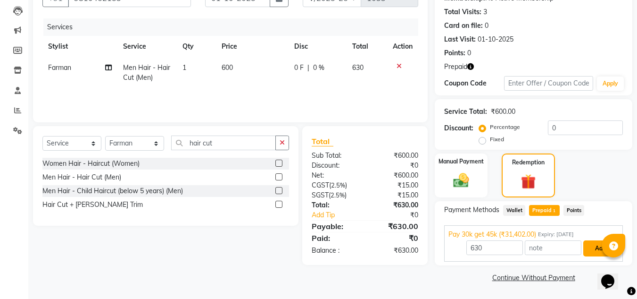
click at [596, 251] on button "Add" at bounding box center [600, 248] width 34 height 16
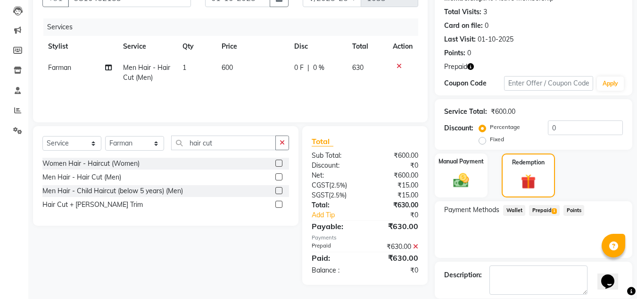
scroll to position [144, 0]
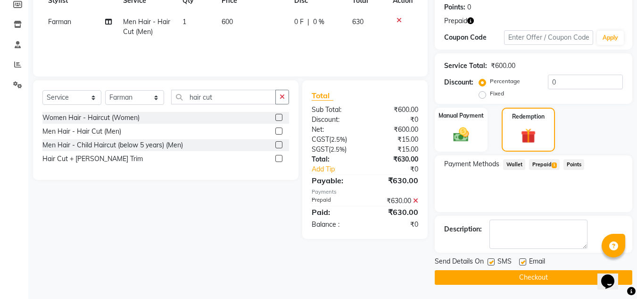
click at [495, 277] on button "Checkout" at bounding box center [534, 277] width 198 height 15
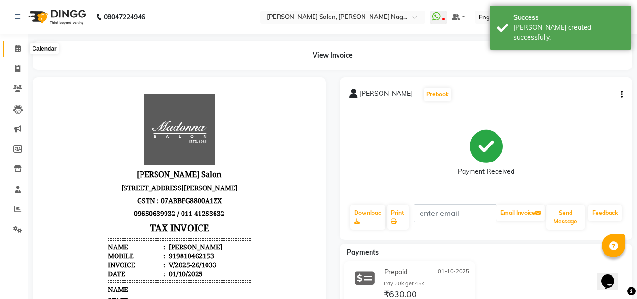
click at [16, 43] on span at bounding box center [17, 48] width 17 height 11
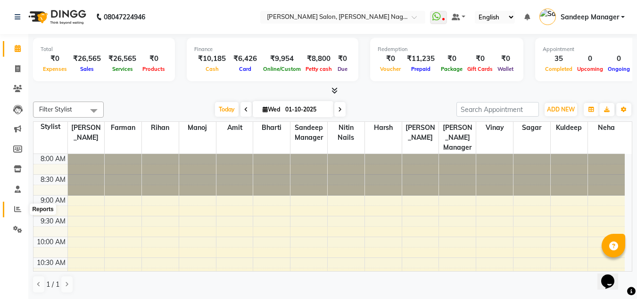
click at [18, 210] on icon at bounding box center [17, 208] width 7 height 7
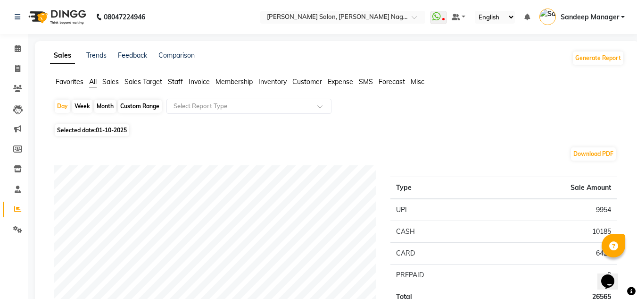
click at [172, 79] on span "Staff" at bounding box center [175, 81] width 15 height 8
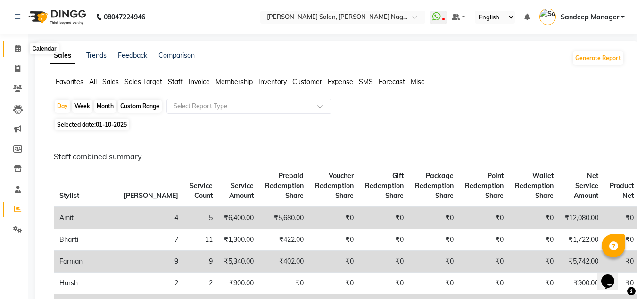
click at [17, 51] on icon at bounding box center [18, 48] width 6 height 7
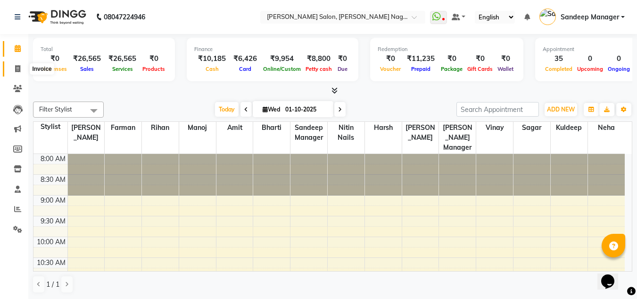
drag, startPoint x: 17, startPoint y: 69, endPoint x: 22, endPoint y: 75, distance: 7.1
click at [17, 69] on icon at bounding box center [17, 68] width 5 height 7
select select "service"
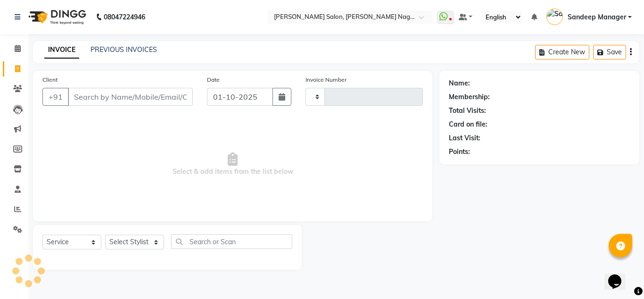
type input "1034"
select select "8641"
click at [138, 241] on select "Select Stylist [PERSON_NAME] Farman [PERSON_NAME] Manager [PERSON_NAME] Kuldeep…" at bounding box center [134, 241] width 59 height 15
select select "86780"
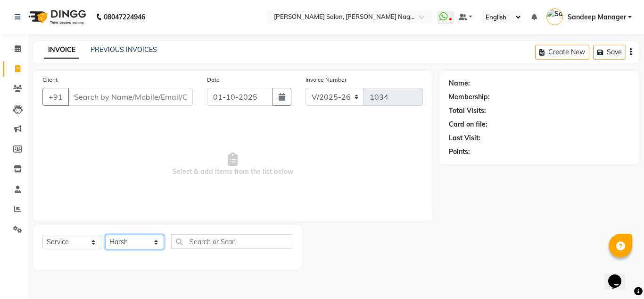
click at [105, 234] on select "Select Stylist [PERSON_NAME] Farman [PERSON_NAME] Manager [PERSON_NAME] Kuldeep…" at bounding box center [134, 241] width 59 height 15
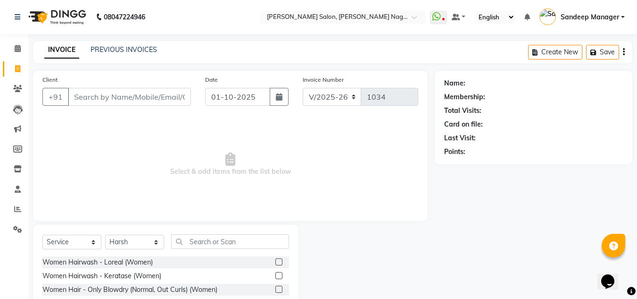
click at [275, 261] on label at bounding box center [278, 261] width 7 height 7
click at [275, 261] on input "checkbox" at bounding box center [278, 262] width 6 height 6
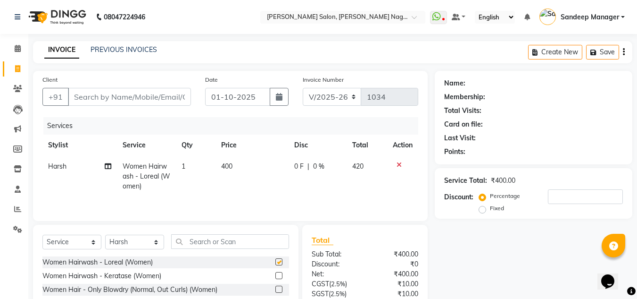
checkbox input "false"
click at [171, 100] on input "Client" at bounding box center [129, 97] width 123 height 18
type input "9"
type input "0"
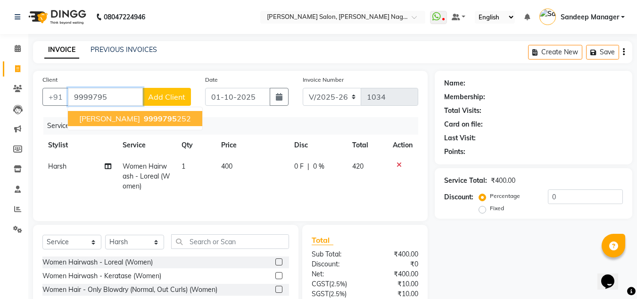
click at [167, 118] on ngb-highlight "9999795 252" at bounding box center [166, 118] width 49 height 9
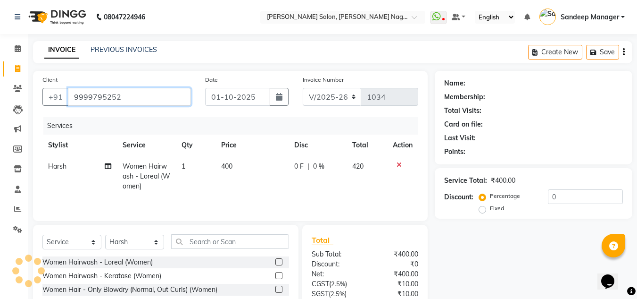
type input "9999795252"
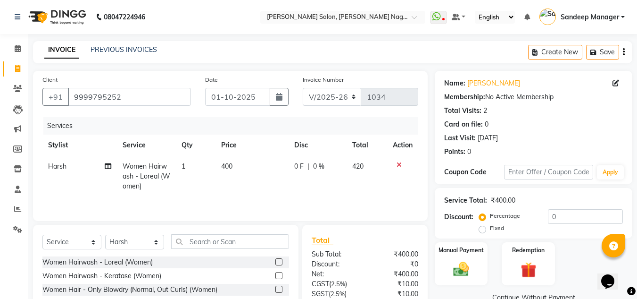
scroll to position [79, 0]
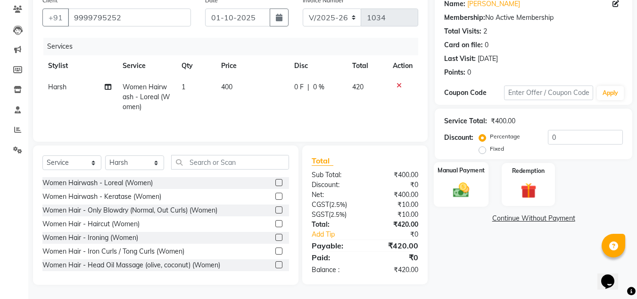
click at [465, 188] on img at bounding box center [461, 189] width 26 height 19
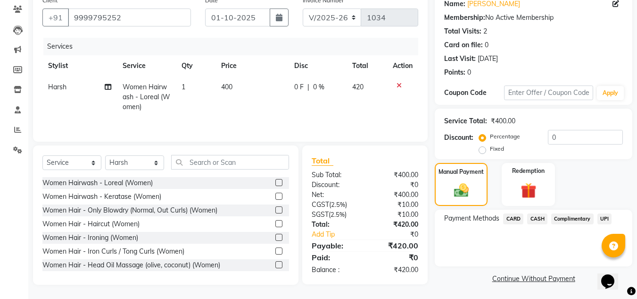
click at [603, 217] on span "UPI" at bounding box center [605, 218] width 15 height 11
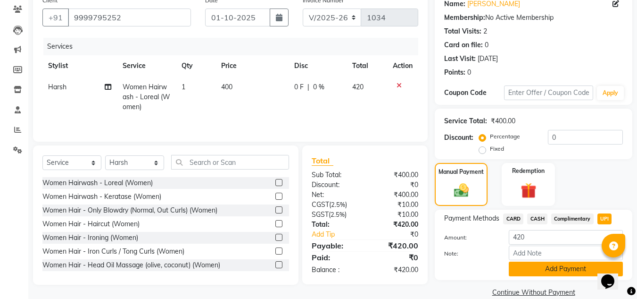
scroll to position [94, 0]
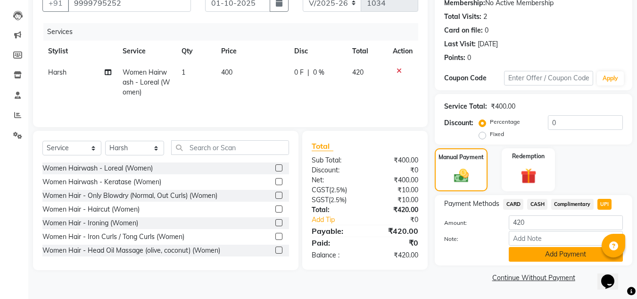
click at [530, 255] on button "Add Payment" at bounding box center [566, 254] width 114 height 15
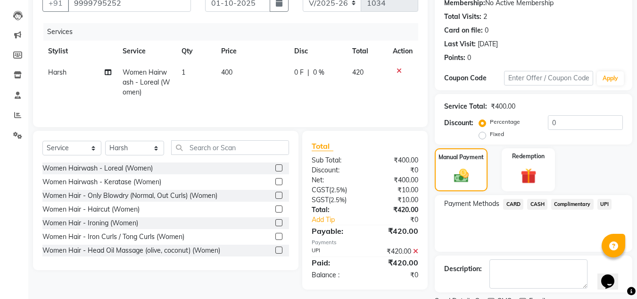
scroll to position [133, 0]
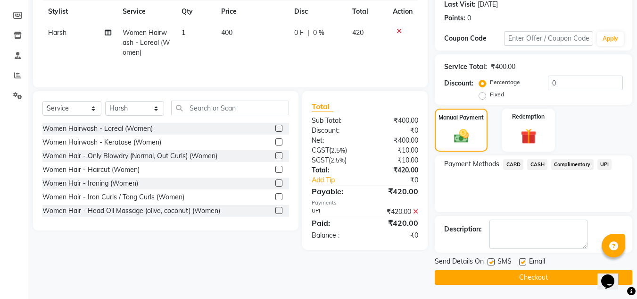
click at [500, 280] on button "Checkout" at bounding box center [534, 277] width 198 height 15
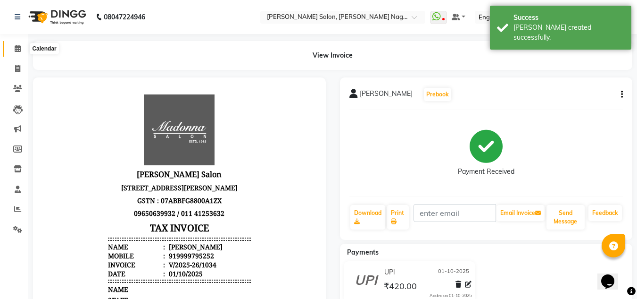
click at [17, 44] on span at bounding box center [17, 48] width 17 height 11
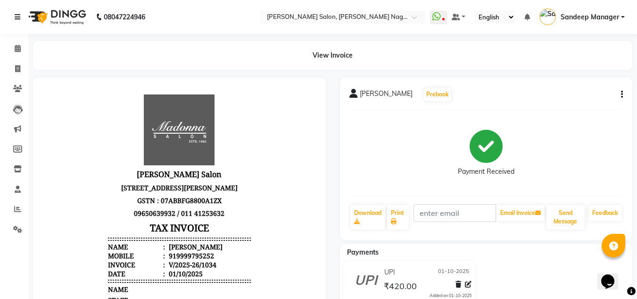
click at [18, 15] on icon at bounding box center [18, 17] width 6 height 7
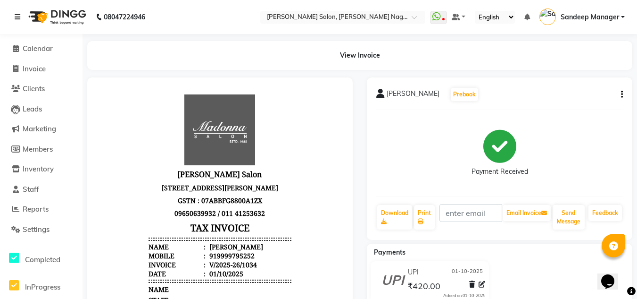
click at [18, 15] on icon at bounding box center [18, 17] width 6 height 7
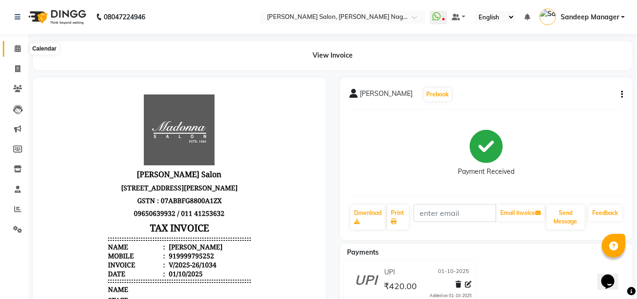
click at [17, 50] on icon at bounding box center [18, 48] width 6 height 7
